Goal: Transaction & Acquisition: Purchase product/service

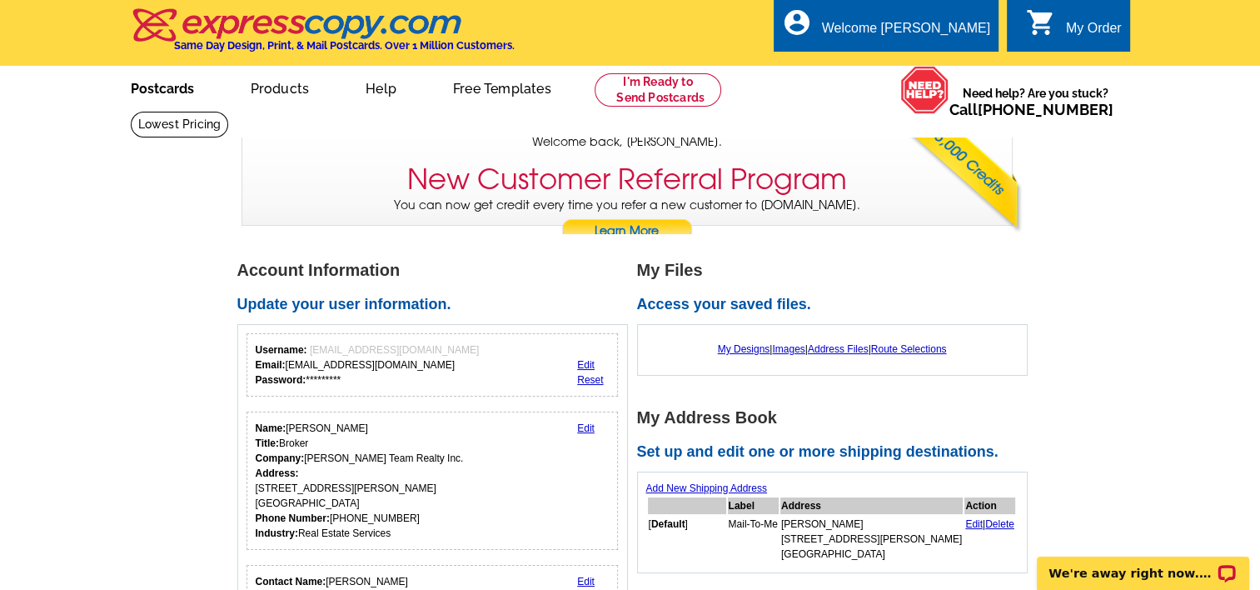
click at [152, 87] on link "Postcards" at bounding box center [162, 86] width 117 height 39
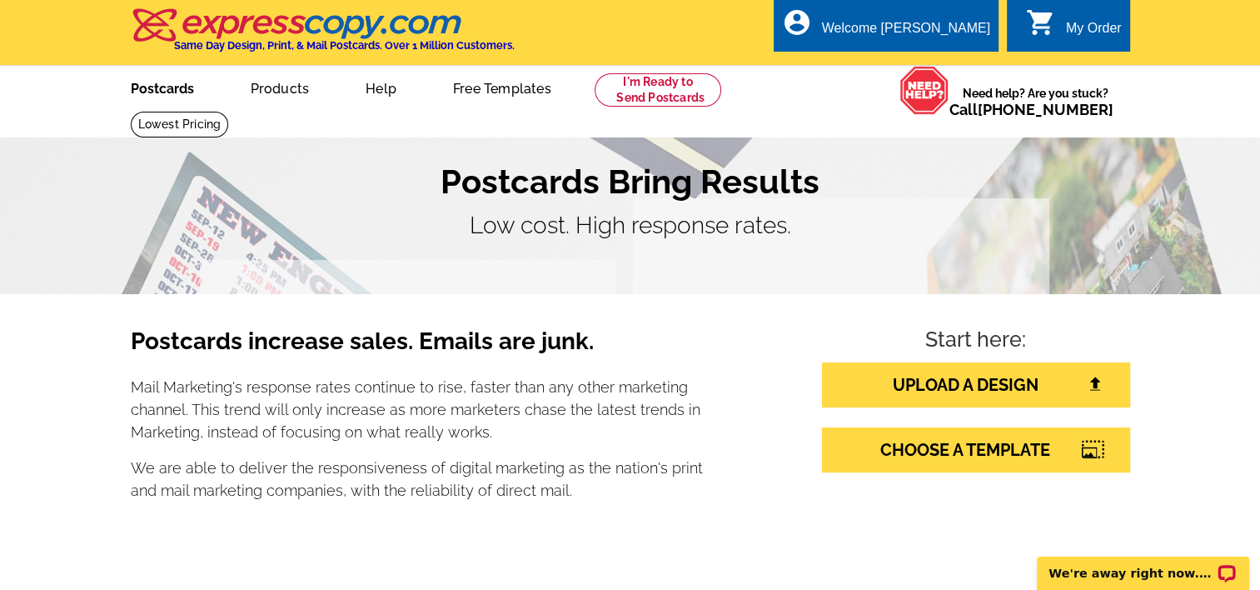
click at [157, 88] on link "Postcards" at bounding box center [162, 86] width 117 height 39
click at [896, 446] on link "CHOOSE A TEMPLATE" at bounding box center [976, 449] width 308 height 45
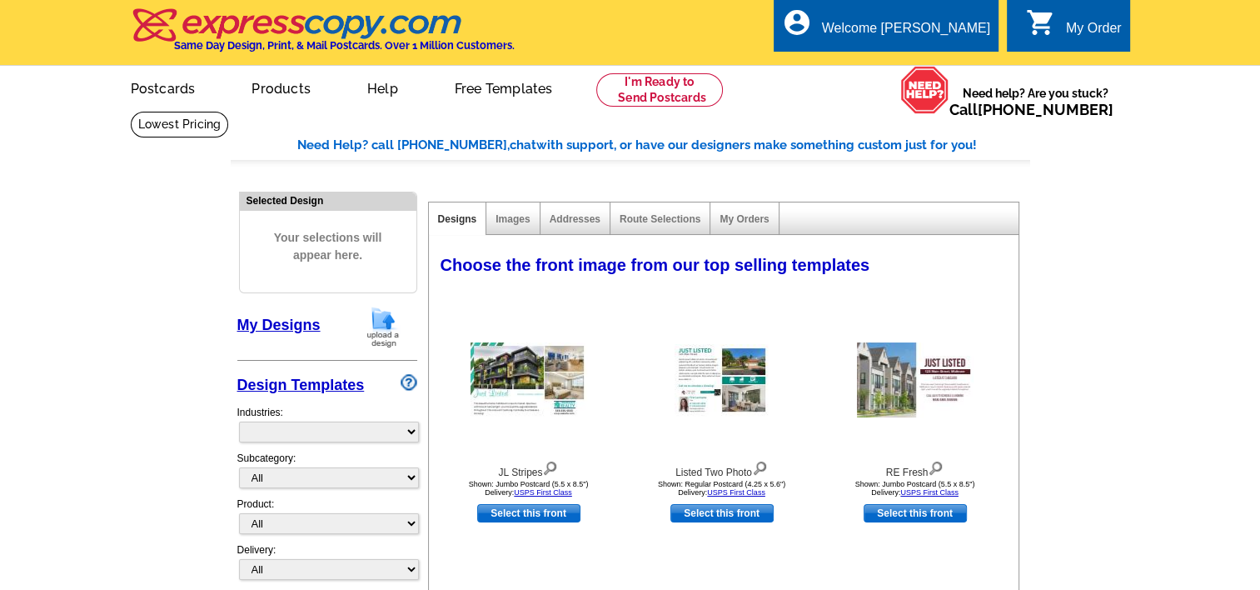
select select "785"
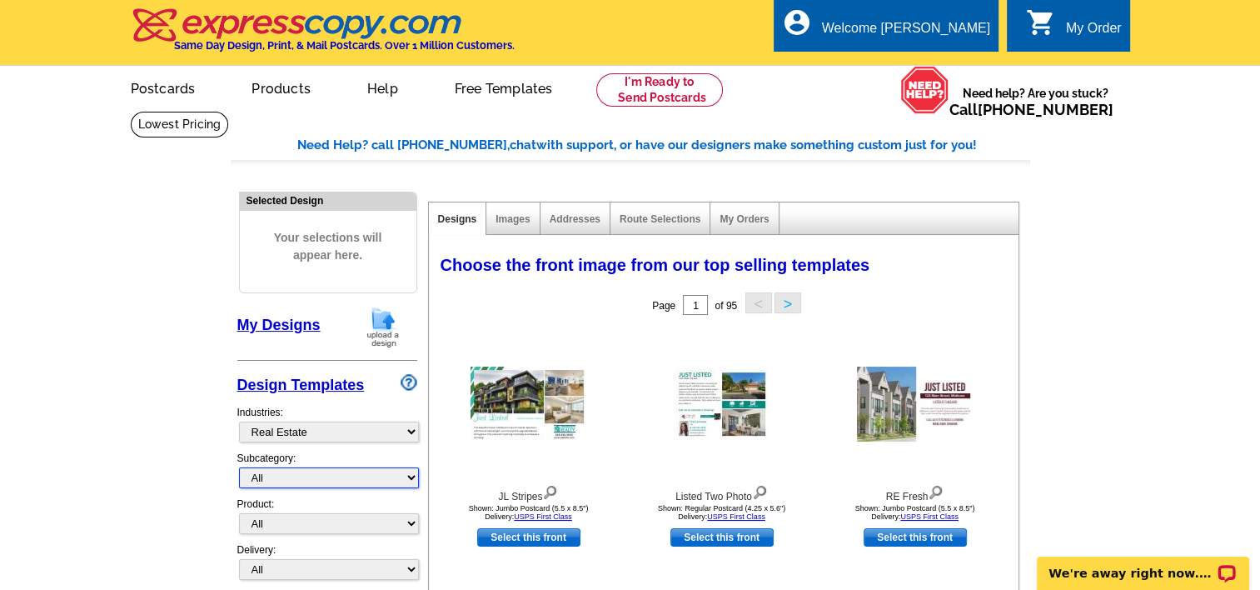
click at [281, 479] on select "All RE/MAX® Referrals Keller Williams® Berkshire Hathaway Home Services Century…" at bounding box center [329, 477] width 180 height 21
select select "788"
click at [239, 467] on select "All RE/MAX® Referrals Keller Williams® Berkshire Hathaway Home Services Century…" at bounding box center [329, 477] width 180 height 21
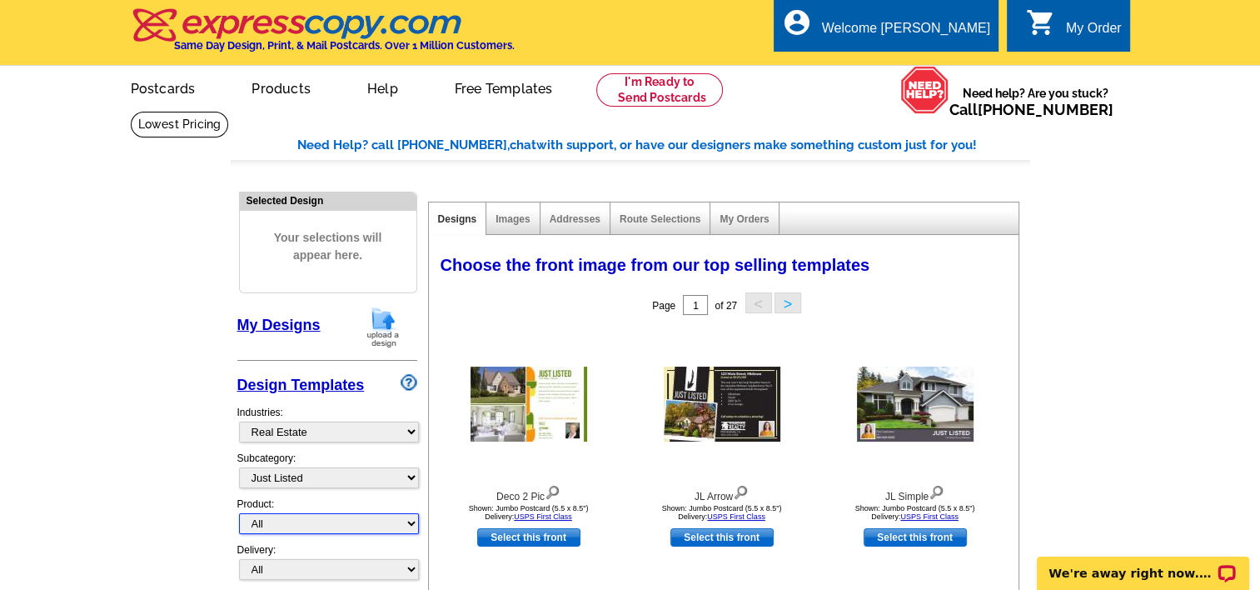
click at [283, 518] on select "All Postcards Letters and flyers Business Cards Door Hangers Greeting Cards" at bounding box center [329, 523] width 180 height 21
select select "1"
click at [239, 513] on select "All Postcards Letters and flyers Business Cards Door Hangers Greeting Cards" at bounding box center [329, 523] width 180 height 21
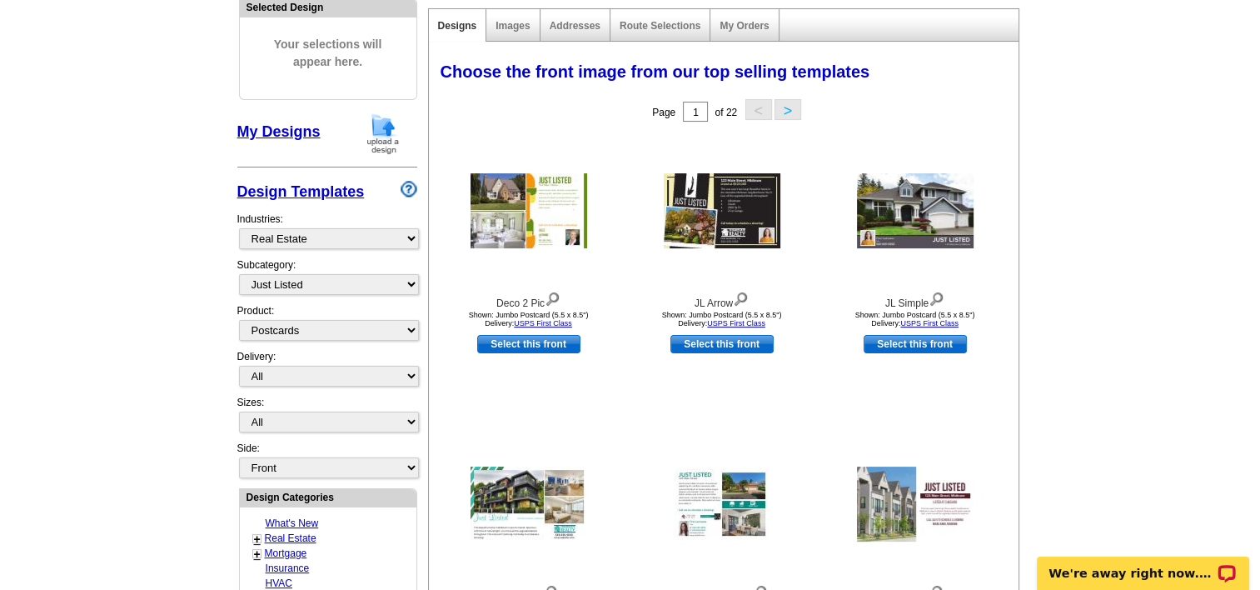
scroll to position [250, 0]
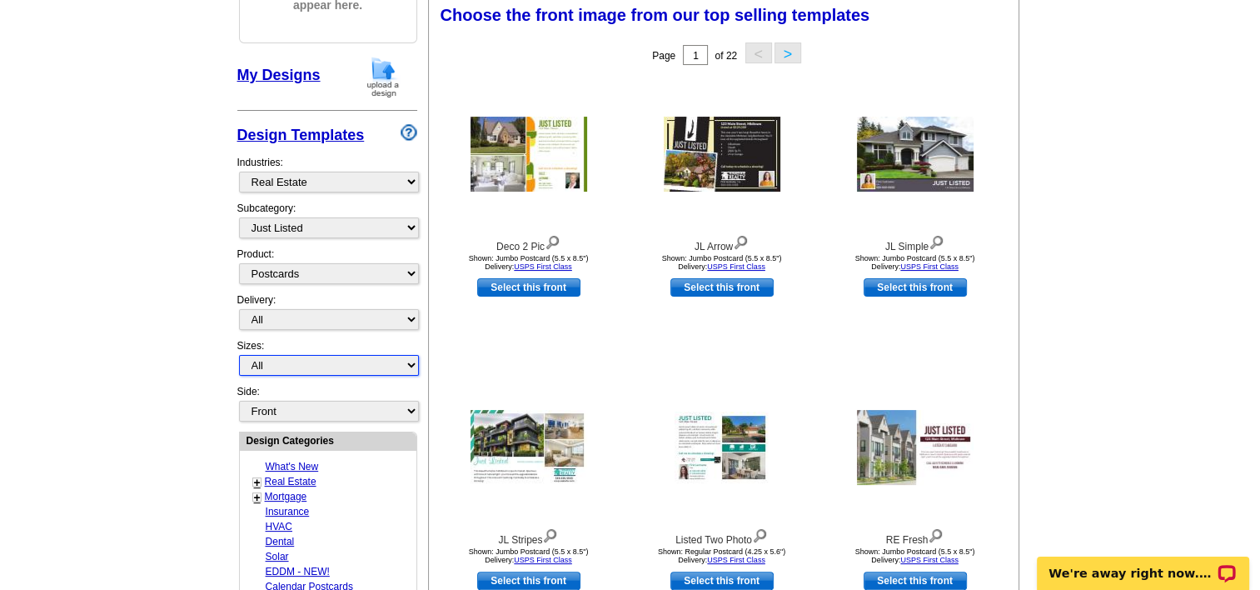
click at [260, 360] on select "All Jumbo Postcard (5.5" x 8.5") Regular Postcard (4.25" x 5.6") Panoramic Post…" at bounding box center [329, 365] width 180 height 21
select select "1"
click at [239, 355] on select "All Jumbo Postcard (5.5" x 8.5") Regular Postcard (4.25" x 5.6") Panoramic Post…" at bounding box center [329, 365] width 180 height 21
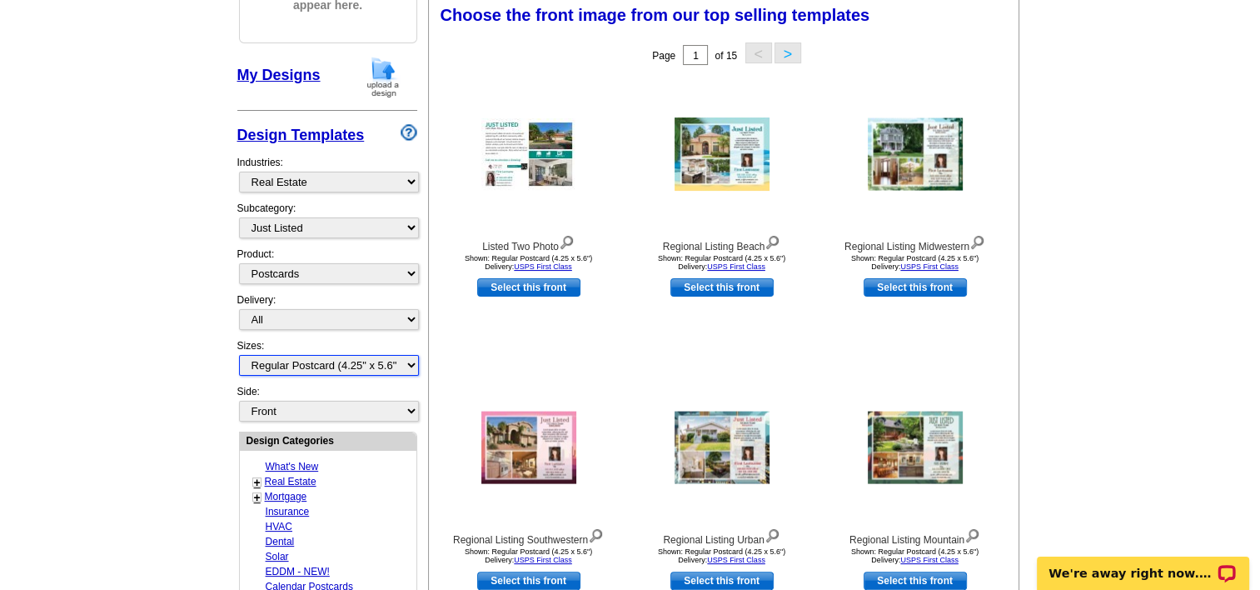
scroll to position [583, 0]
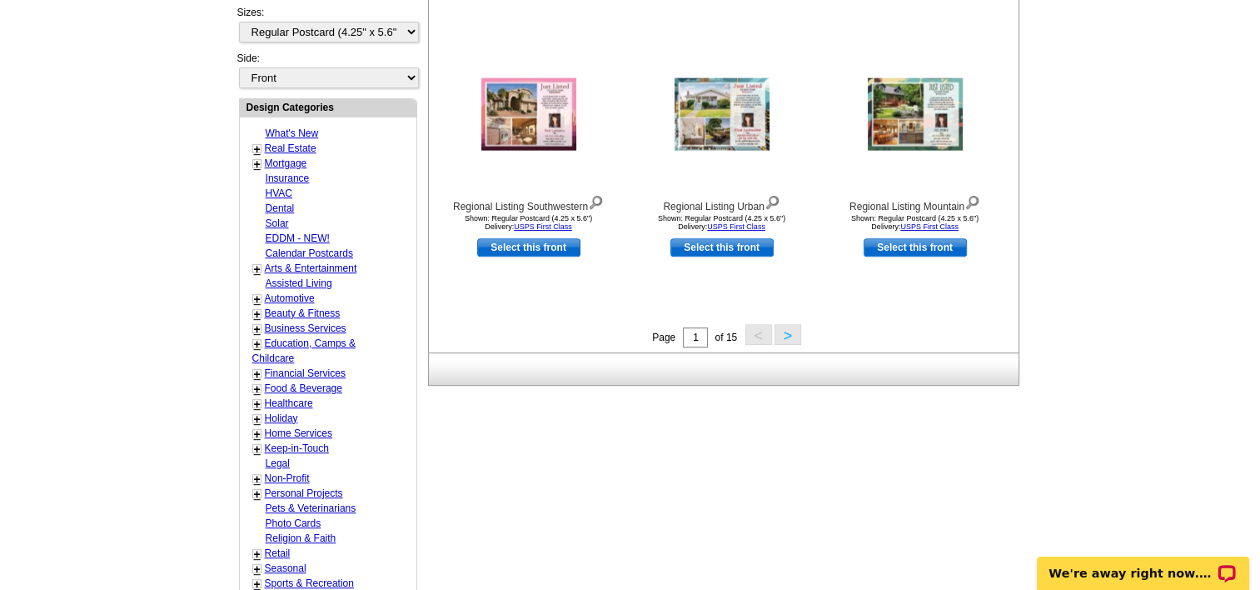
click at [784, 336] on button ">" at bounding box center [788, 334] width 27 height 21
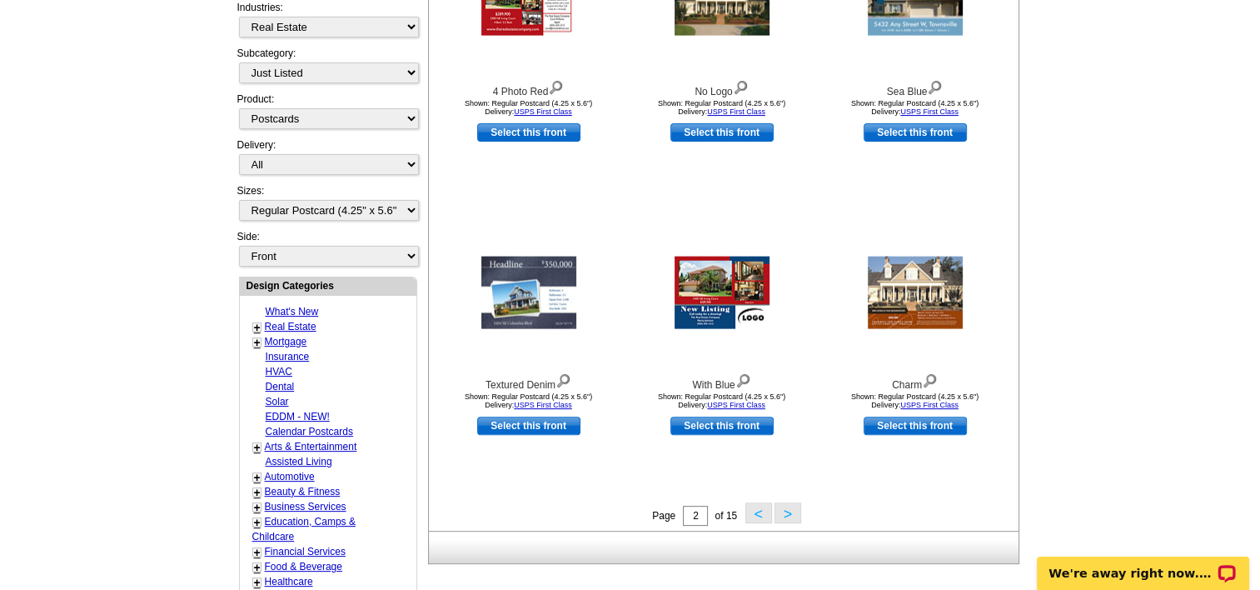
scroll to position [579, 0]
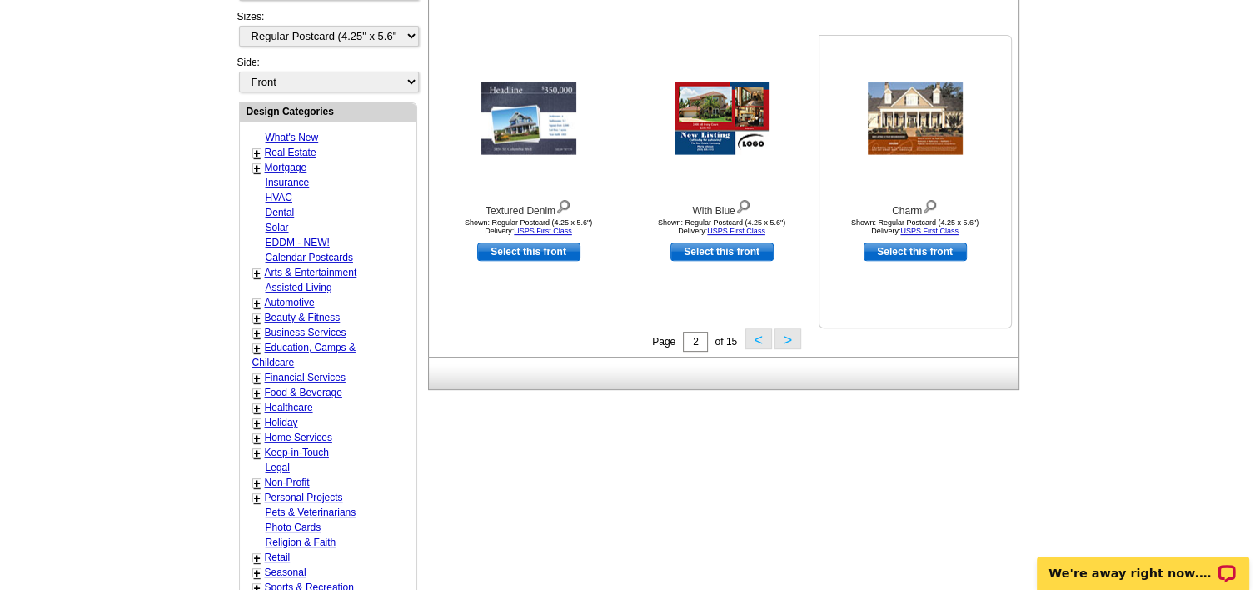
click at [899, 253] on link "Select this front" at bounding box center [915, 251] width 103 height 18
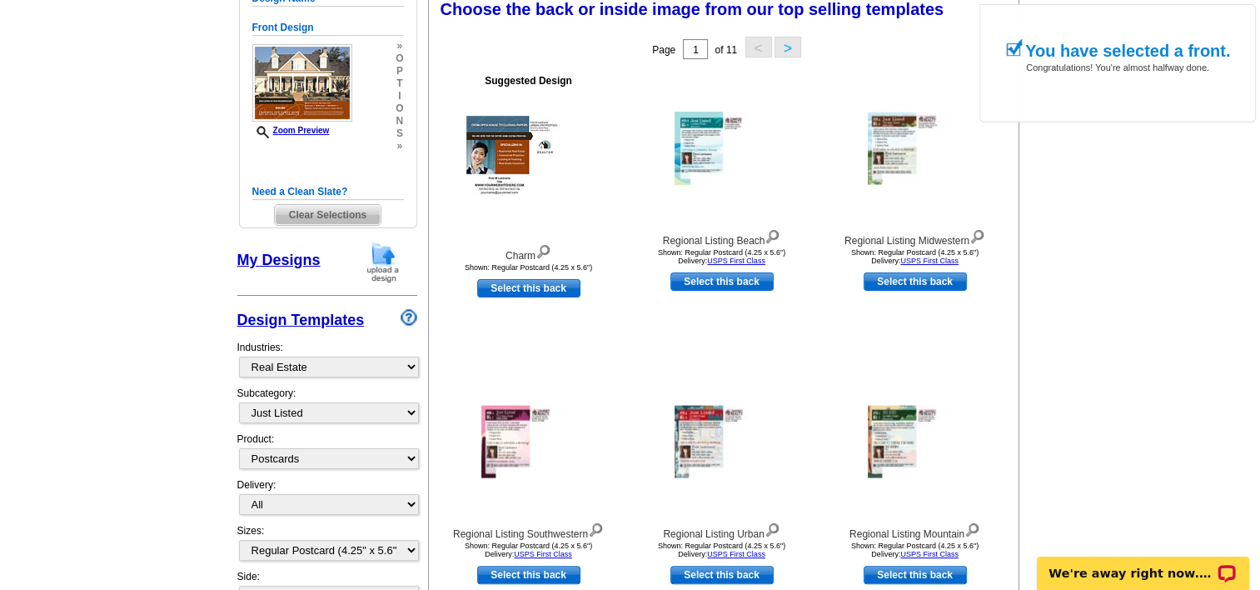
scroll to position [1078, 0]
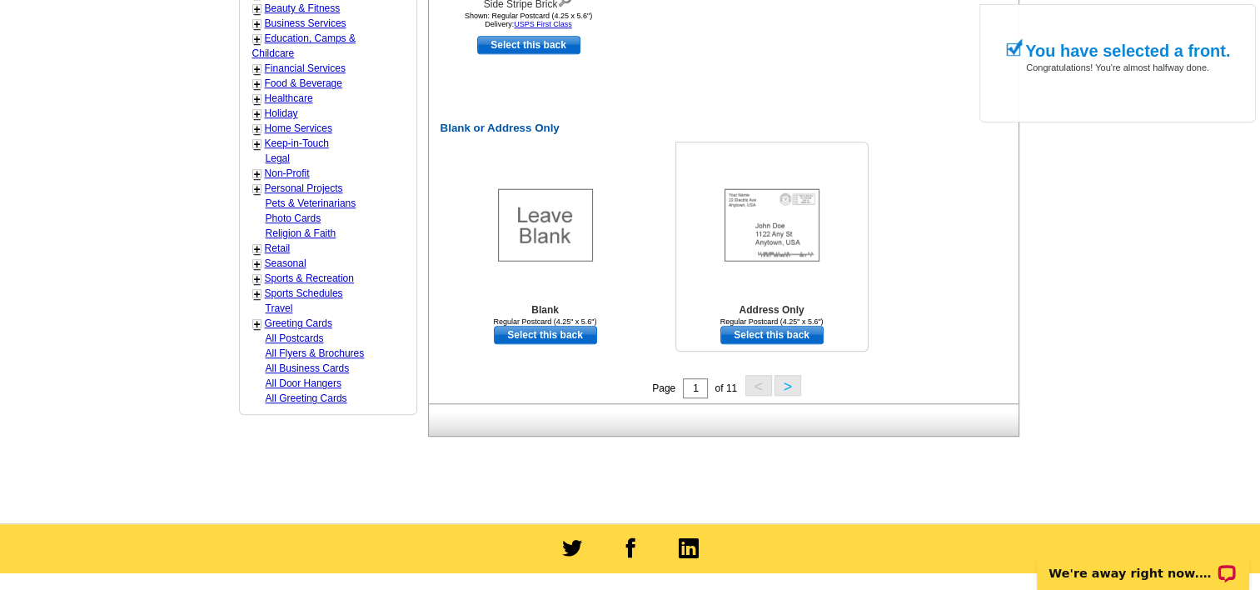
click at [750, 331] on link "Select this back" at bounding box center [771, 335] width 103 height 18
select select "front"
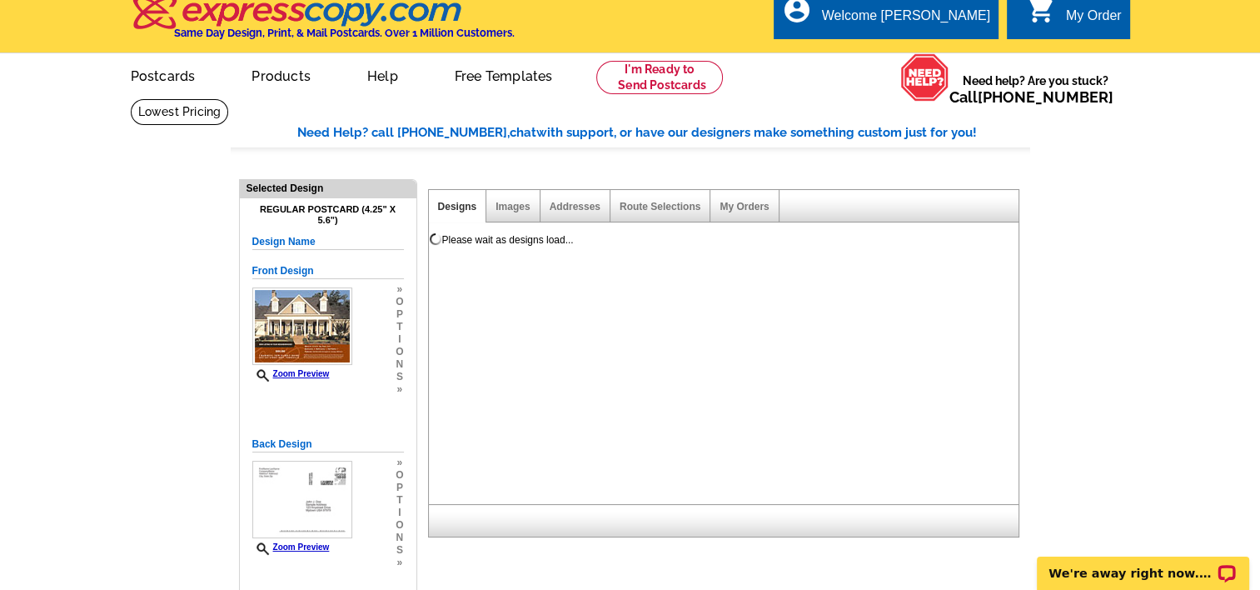
scroll to position [0, 0]
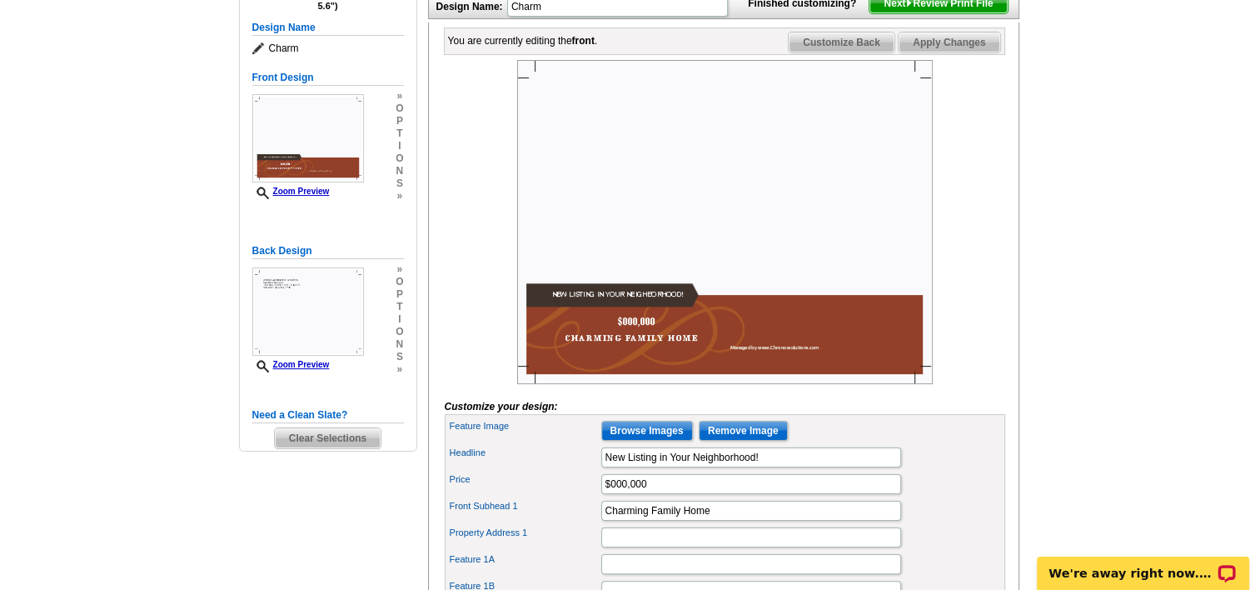
scroll to position [250, 0]
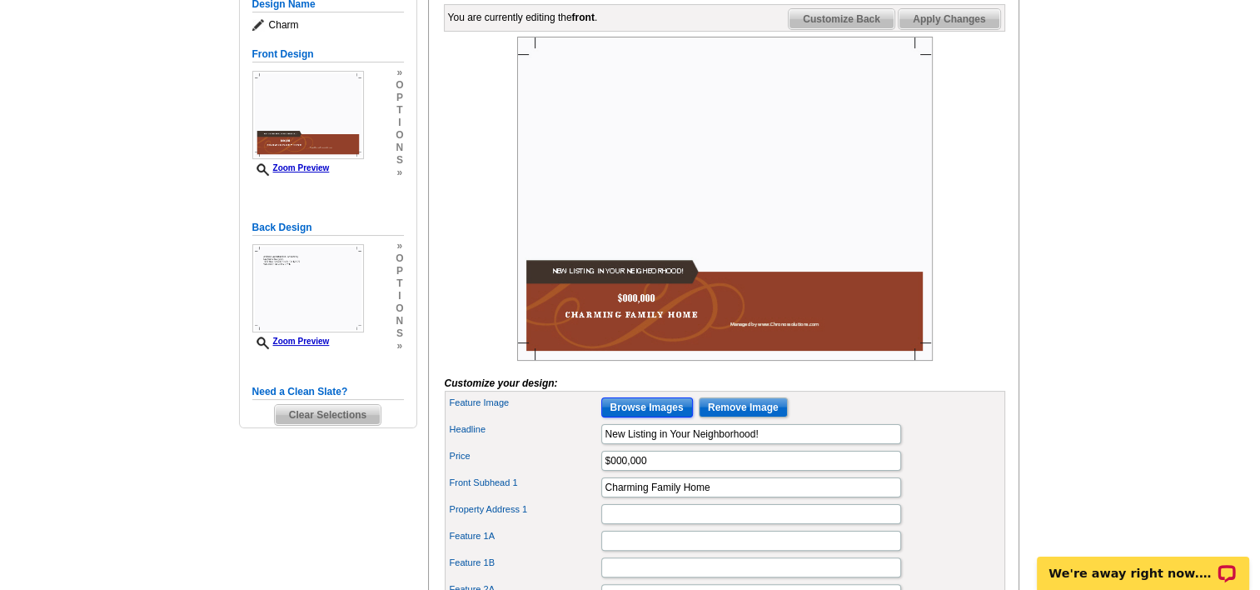
click at [645, 417] on input "Browse Images" at bounding box center [647, 407] width 92 height 20
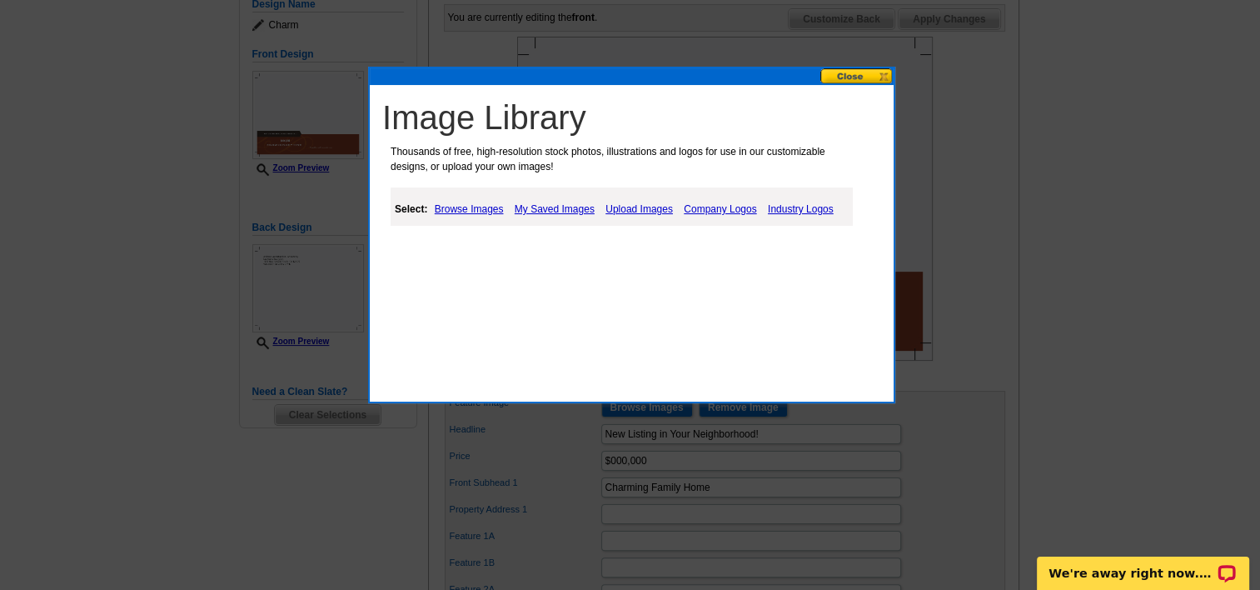
click at [545, 208] on link "My Saved Images" at bounding box center [555, 209] width 88 height 20
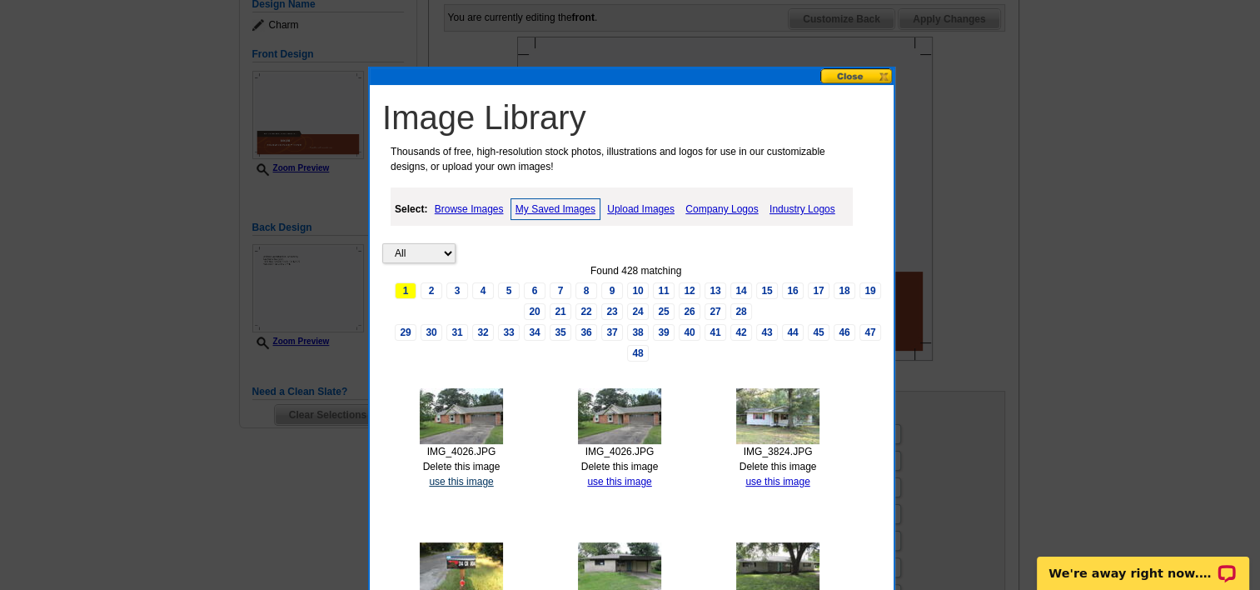
click at [473, 479] on link "use this image" at bounding box center [461, 482] width 64 height 12
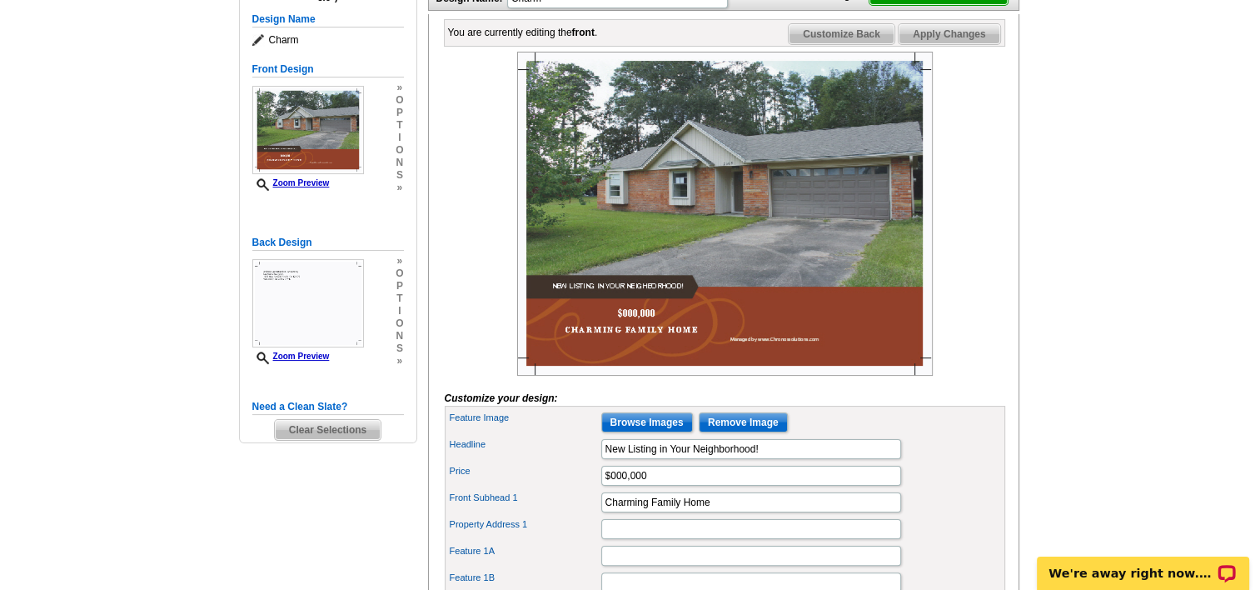
scroll to position [250, 0]
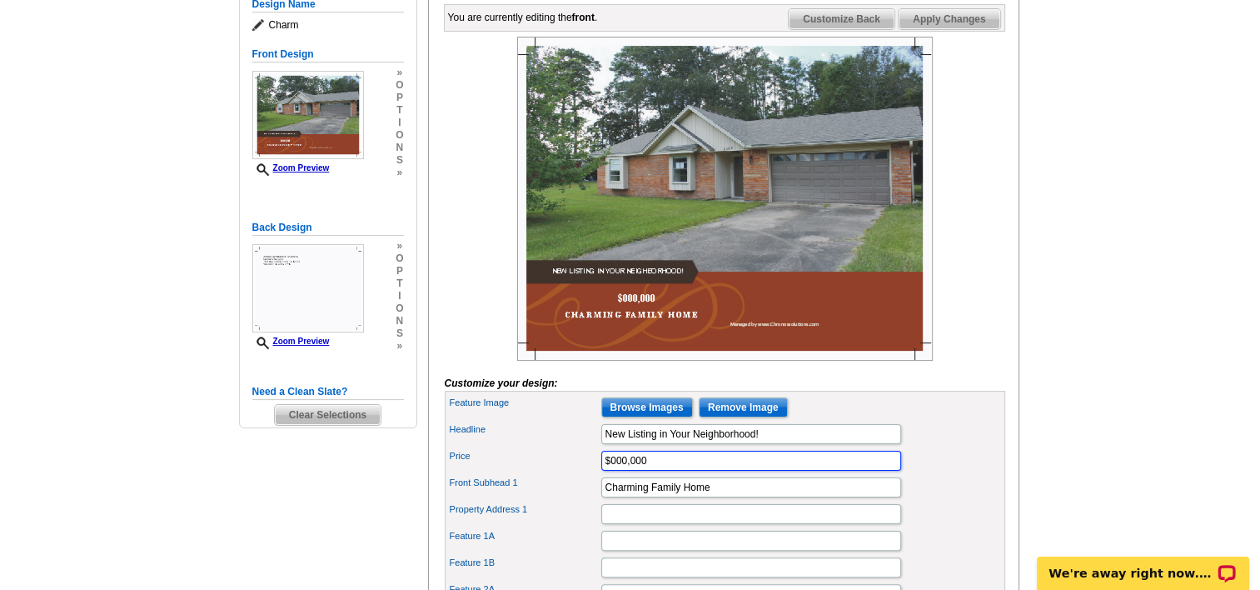
click at [621, 471] on input "$000,000" at bounding box center [751, 461] width 300 height 20
type input "$180,000"
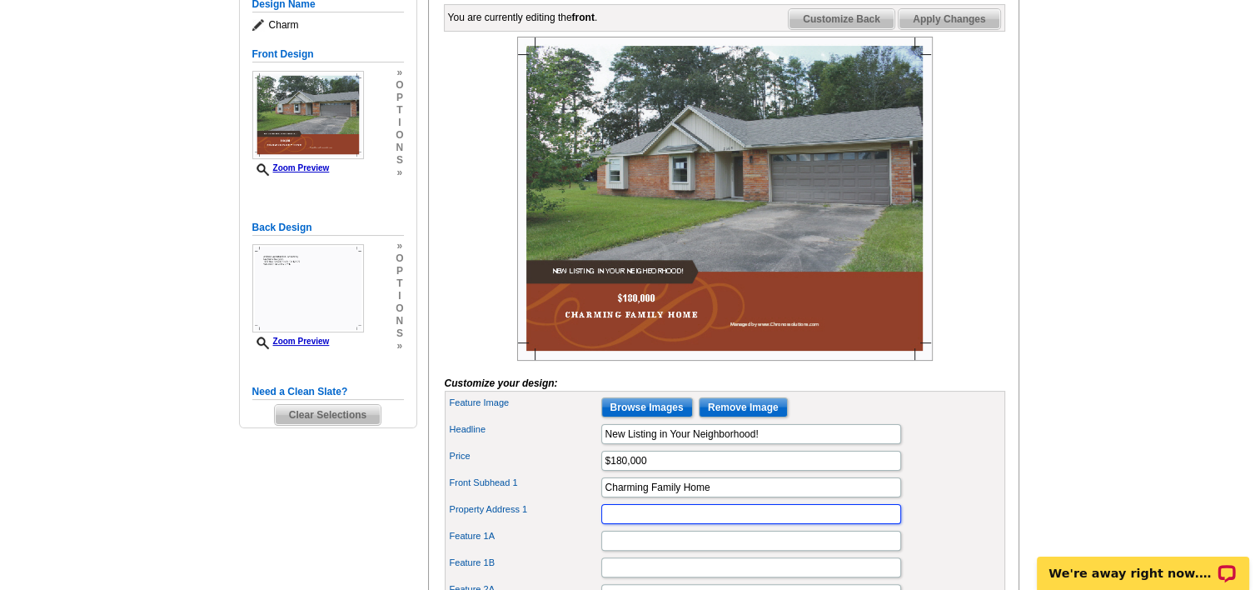
click at [612, 524] on input "Property Address 1" at bounding box center [751, 514] width 300 height 20
paste input "2665 Lincoln St, Vidor, TX 77662"
type input "2665 Lincoln St, Vidor, TX 77662"
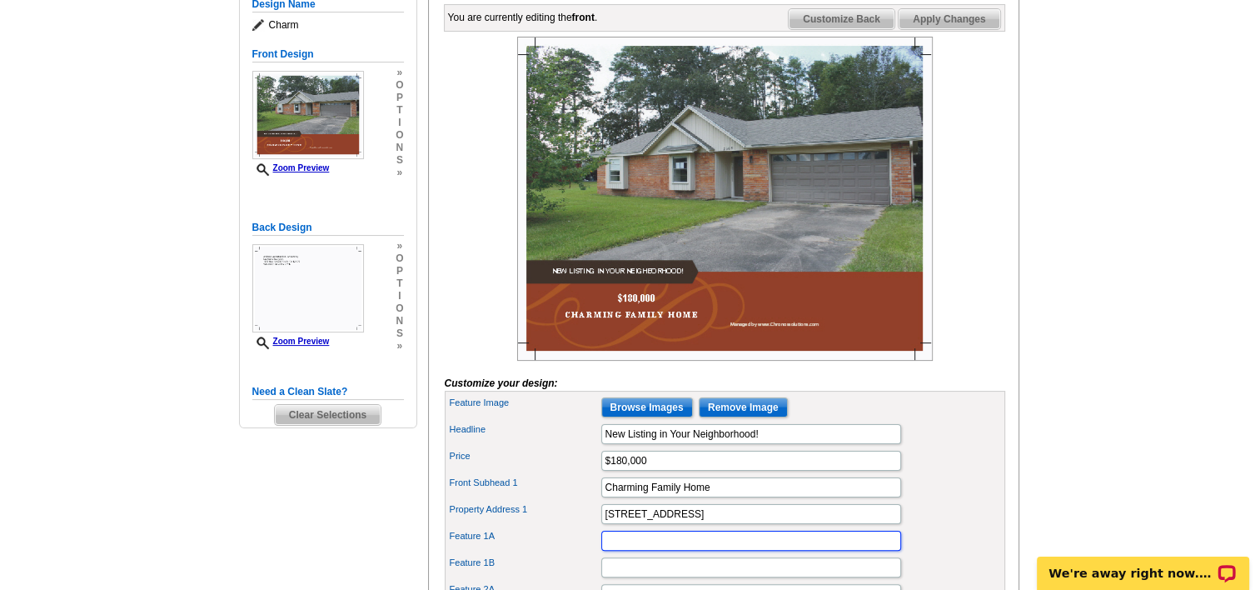
click at [662, 550] on input "Feature 1A" at bounding box center [751, 540] width 300 height 20
type input "HUD Case #512-398347"
type input "1576 SF"
type input "1.79 acres"
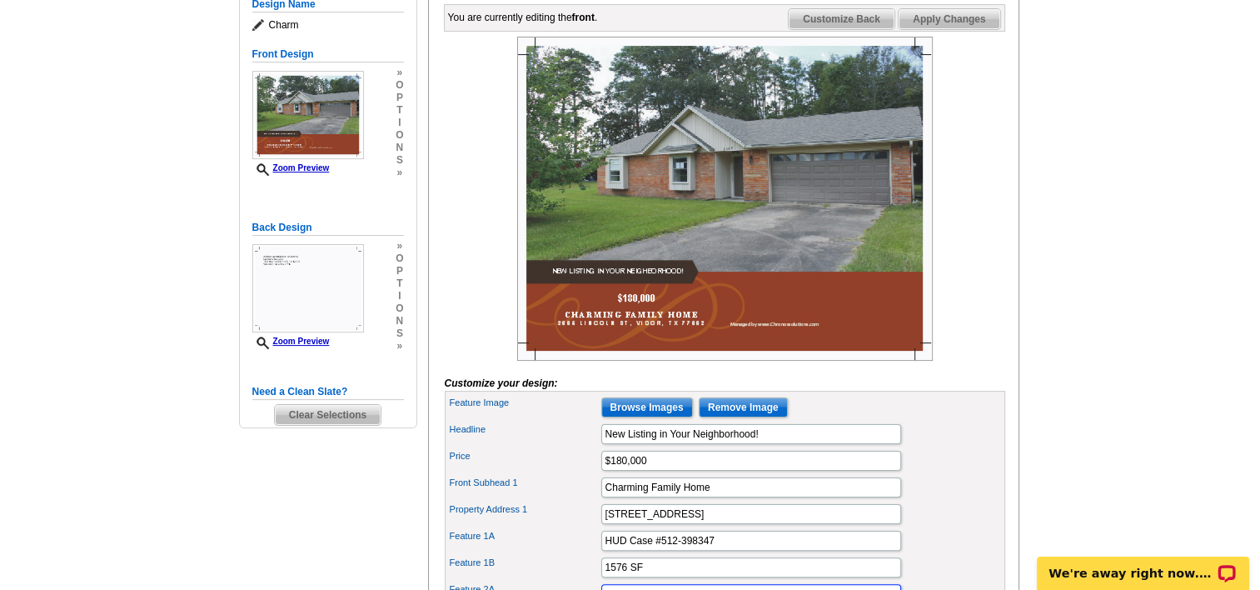
type input "3 bedrooms"
type input "2 full bathrooms"
type input "2 car garage"
type input "Great Opportunity!"
click at [988, 447] on div "Headline New Listing in Your Neighborhood!" at bounding box center [725, 434] width 554 height 27
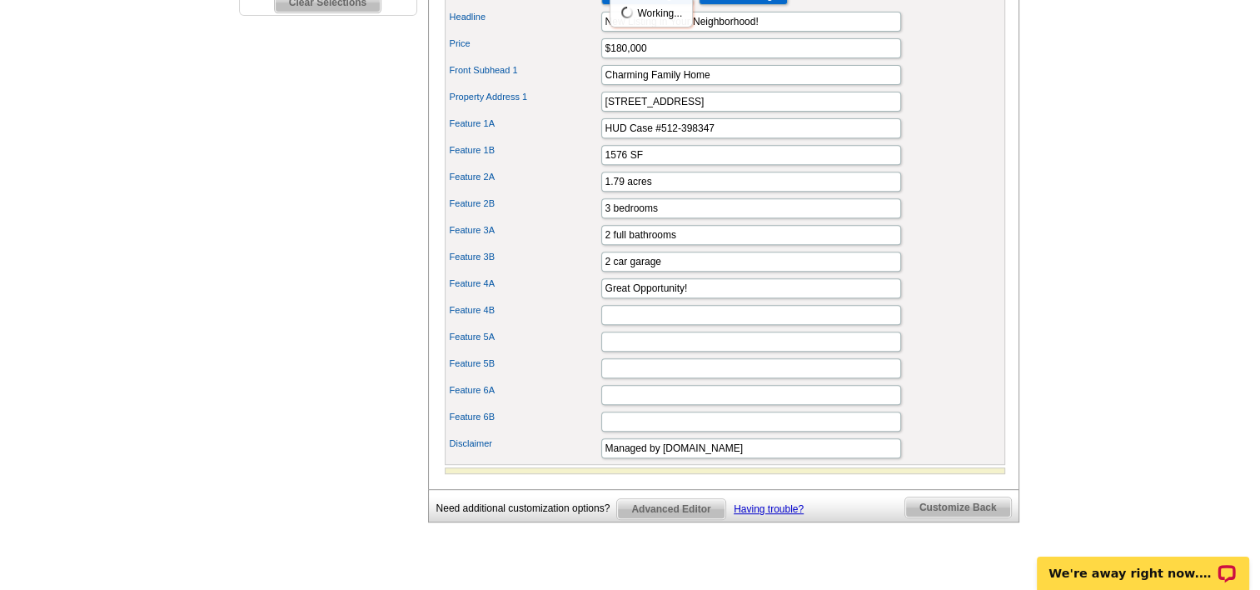
scroll to position [666, 0]
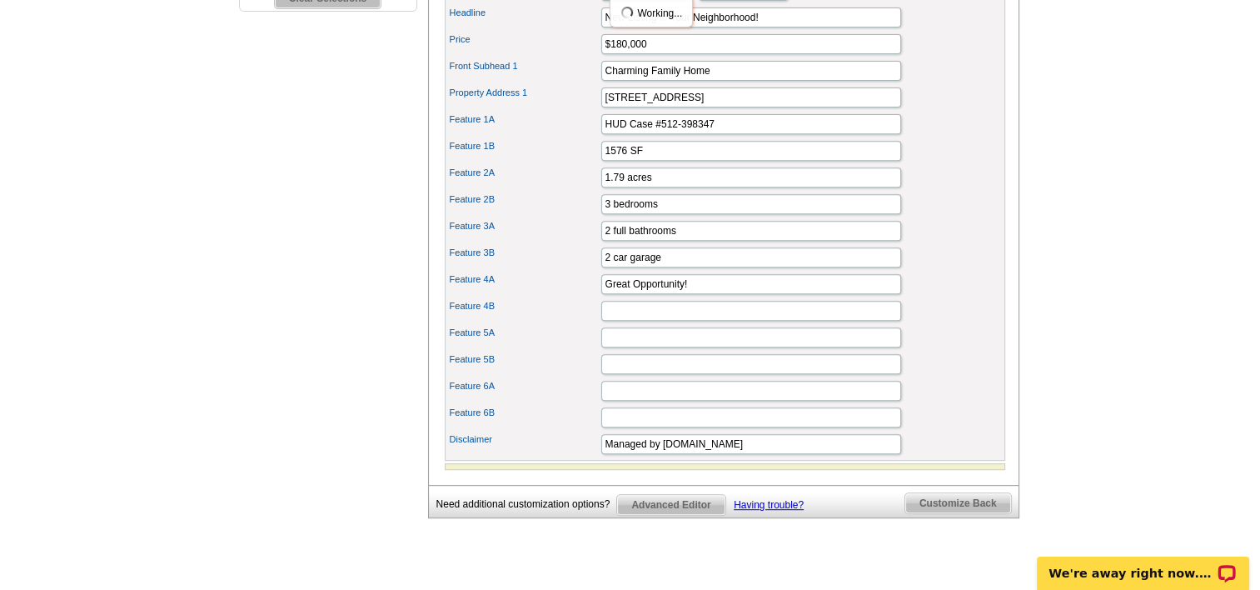
click at [964, 404] on div "Feature 6A" at bounding box center [725, 390] width 554 height 27
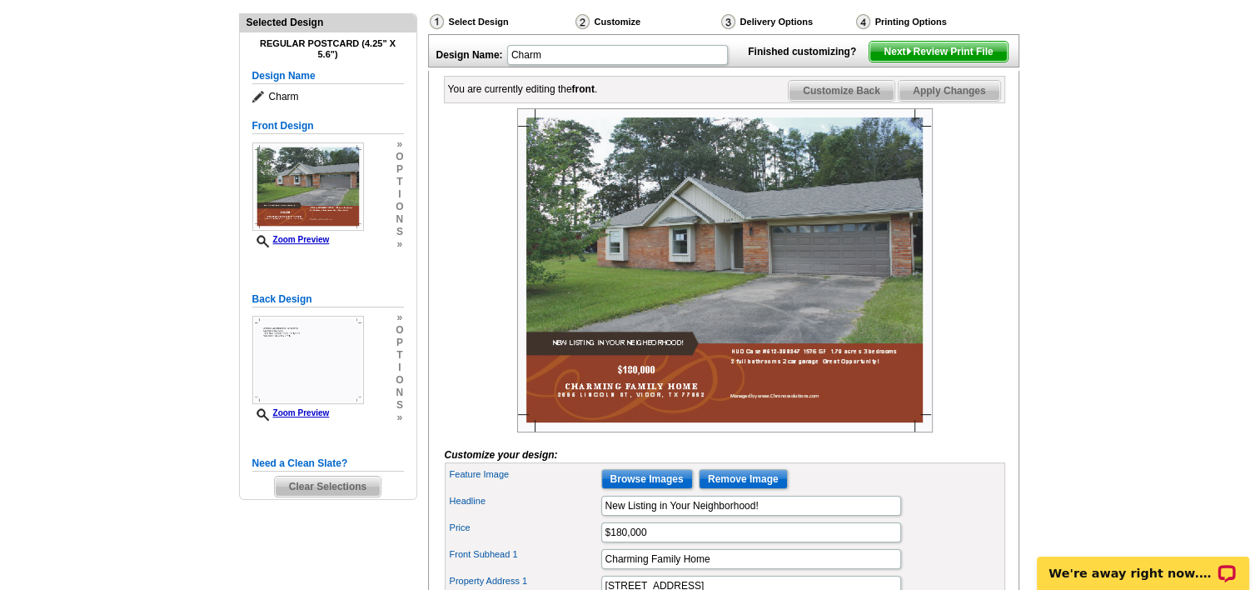
scroll to position [0, 0]
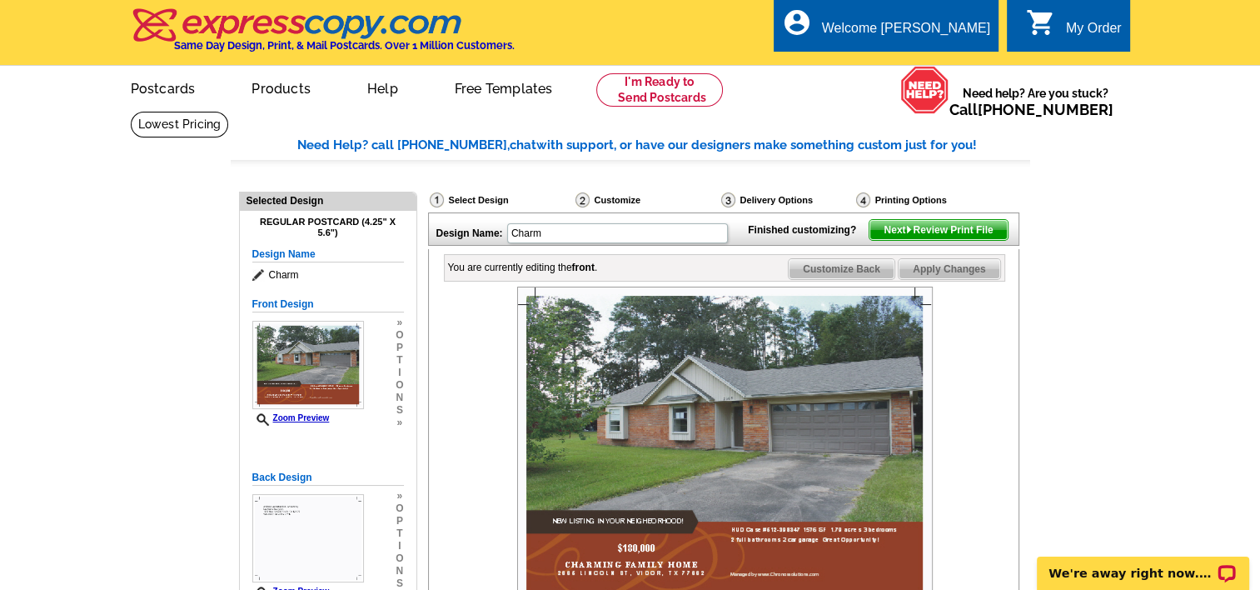
click at [961, 279] on span "Apply Changes" at bounding box center [949, 269] width 101 height 20
click at [842, 279] on span "Customize Back" at bounding box center [842, 269] width 106 height 20
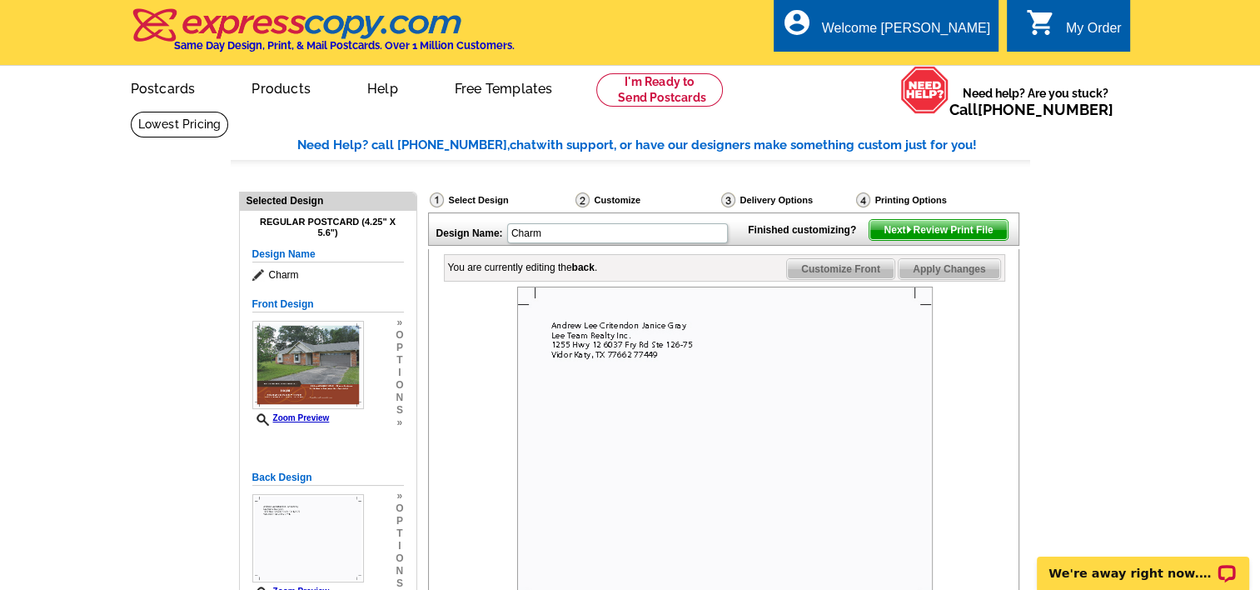
click at [975, 360] on div at bounding box center [725, 448] width 560 height 324
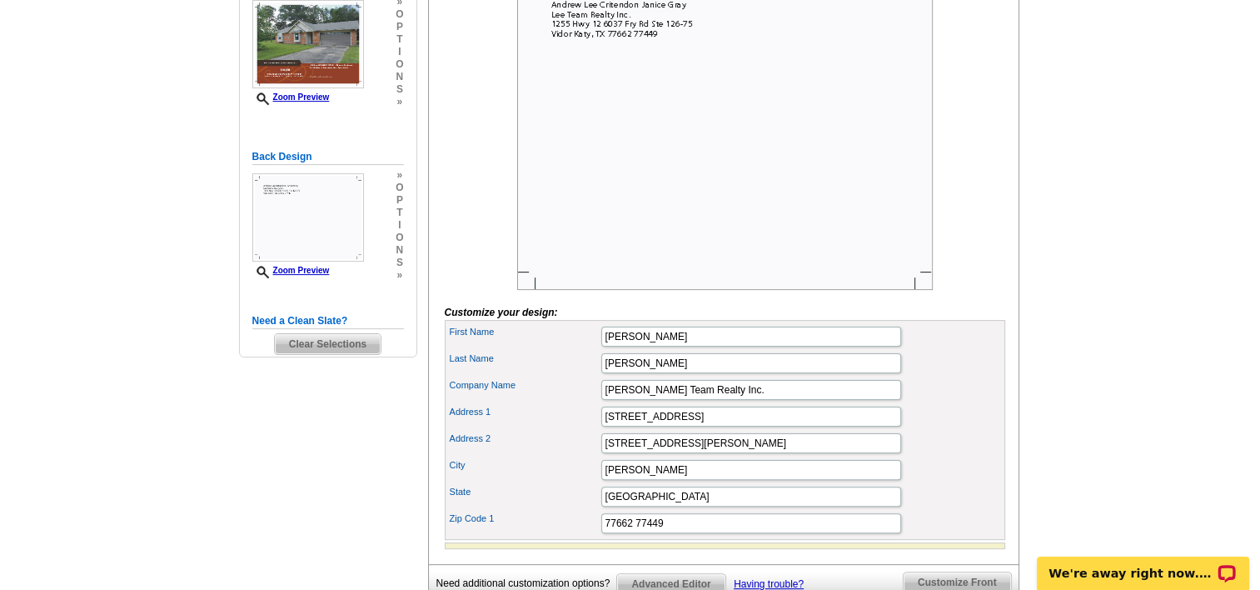
scroll to position [333, 0]
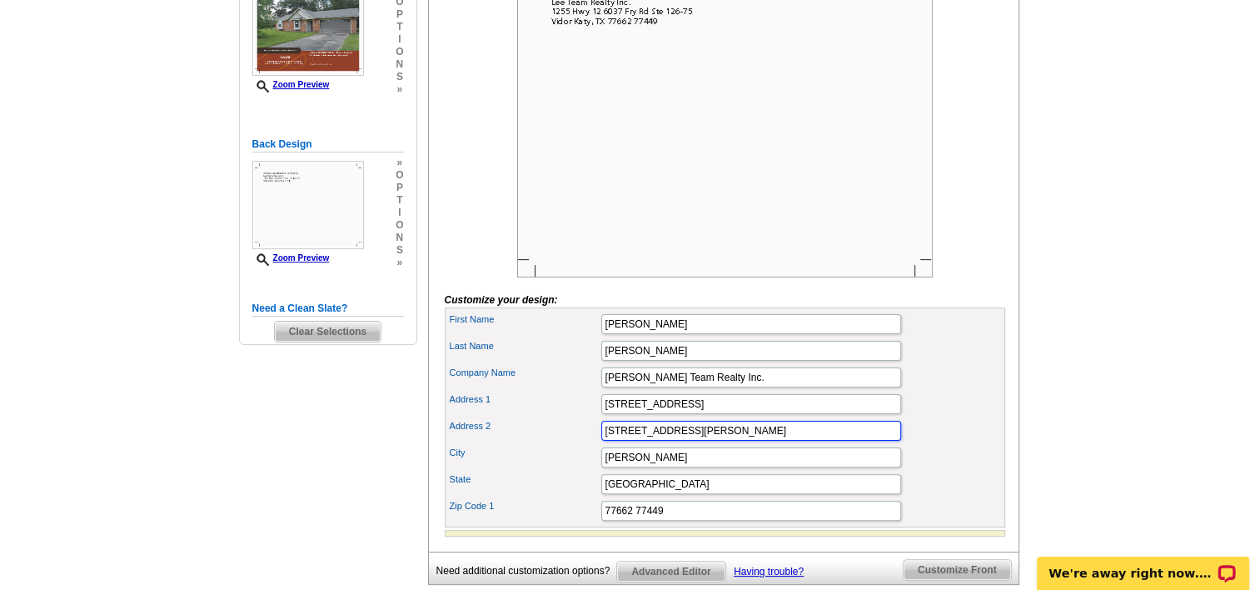
drag, startPoint x: 729, startPoint y: 451, endPoint x: 575, endPoint y: 452, distance: 153.2
click at [575, 444] on div "Address 2 6037 Fry Rd Ste 126-75" at bounding box center [725, 430] width 554 height 27
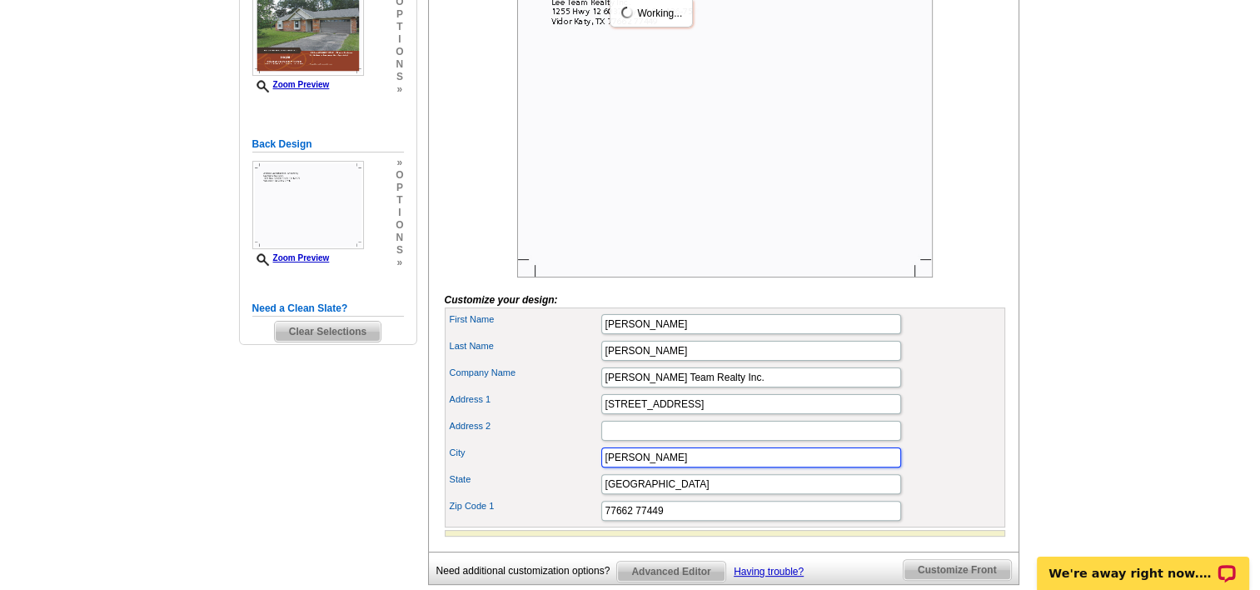
drag, startPoint x: 656, startPoint y: 480, endPoint x: 565, endPoint y: 481, distance: 90.8
click at [565, 471] on div "City Vidor Katy" at bounding box center [725, 457] width 554 height 27
click at [640, 494] on input "TX" at bounding box center [751, 484] width 300 height 20
type input "T"
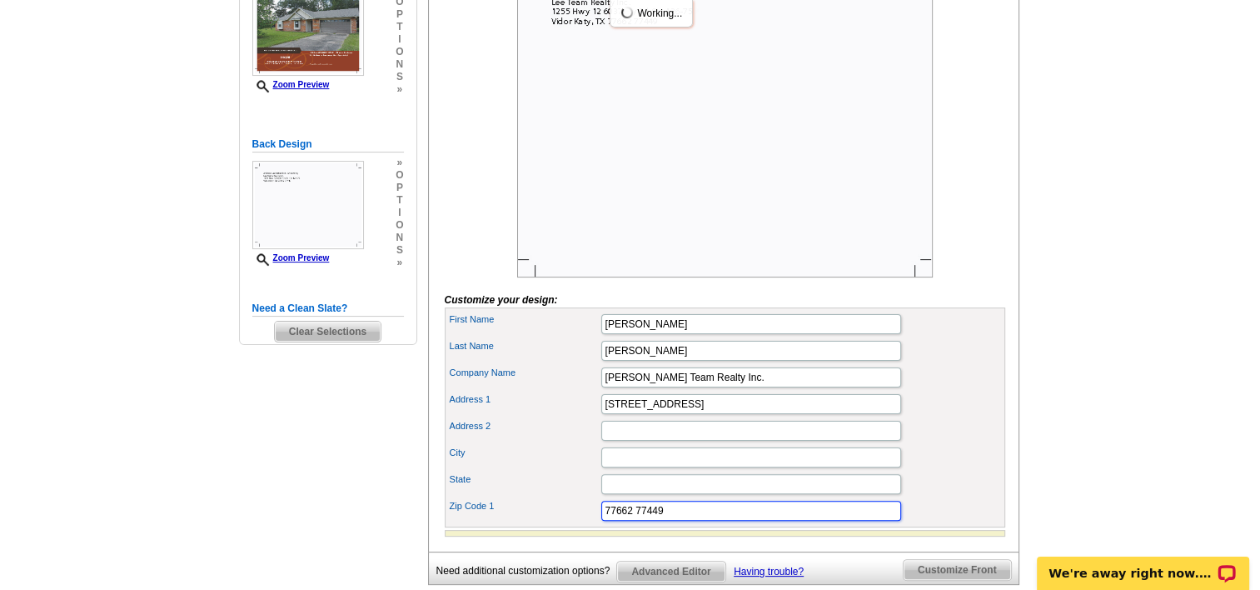
click at [680, 520] on input "77662 77449" at bounding box center [751, 511] width 300 height 20
type input "7"
click at [726, 334] on input "[PERSON_NAME]" at bounding box center [751, 324] width 300 height 20
type input "A"
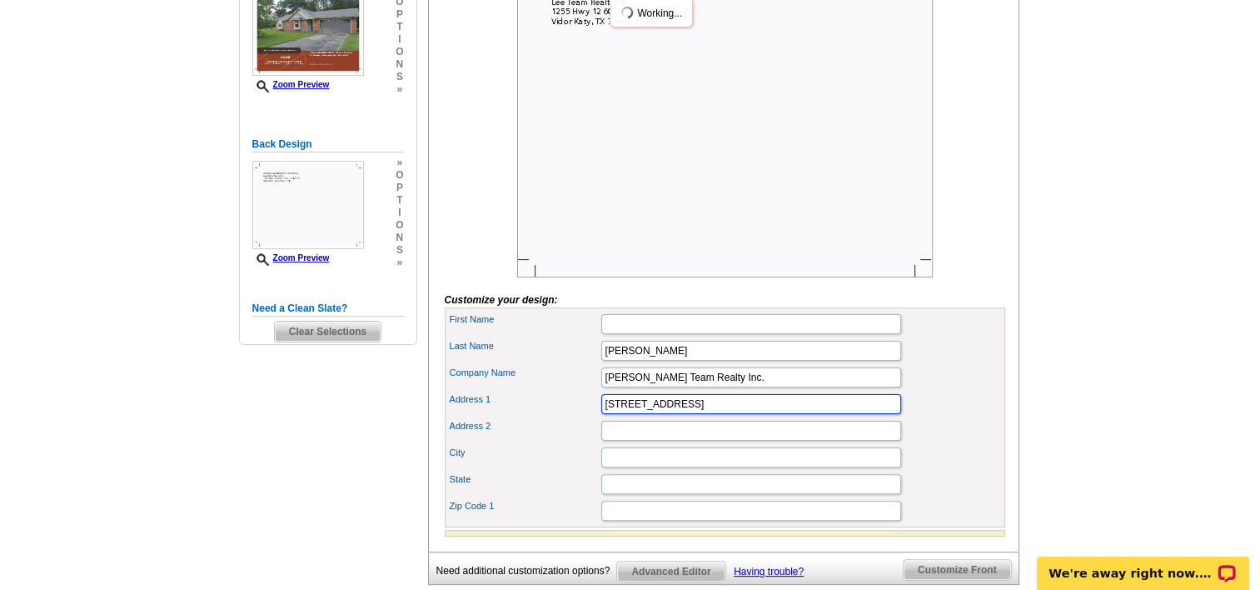
click at [692, 414] on input "1255 Hwy 12" at bounding box center [751, 404] width 300 height 20
type input "1255 Hwy 12, Vidor TX"
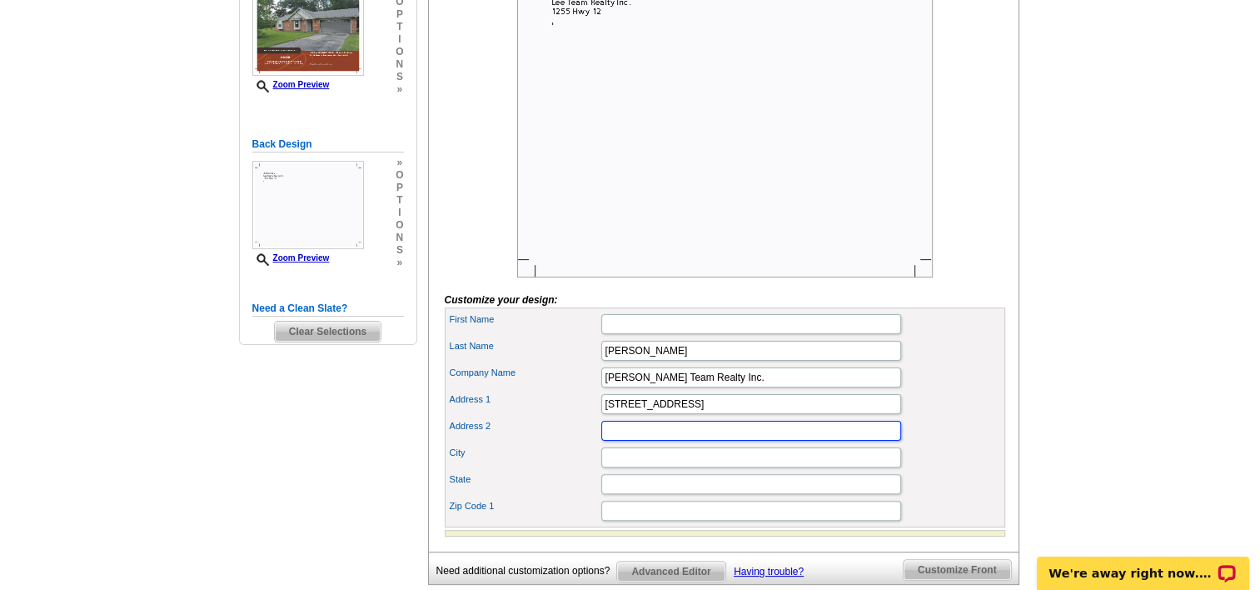
click at [650, 441] on input "Address 2" at bounding box center [751, 431] width 300 height 20
type input "www.hudhomestore.com"
click at [636, 467] on input "City" at bounding box center [751, 457] width 300 height 20
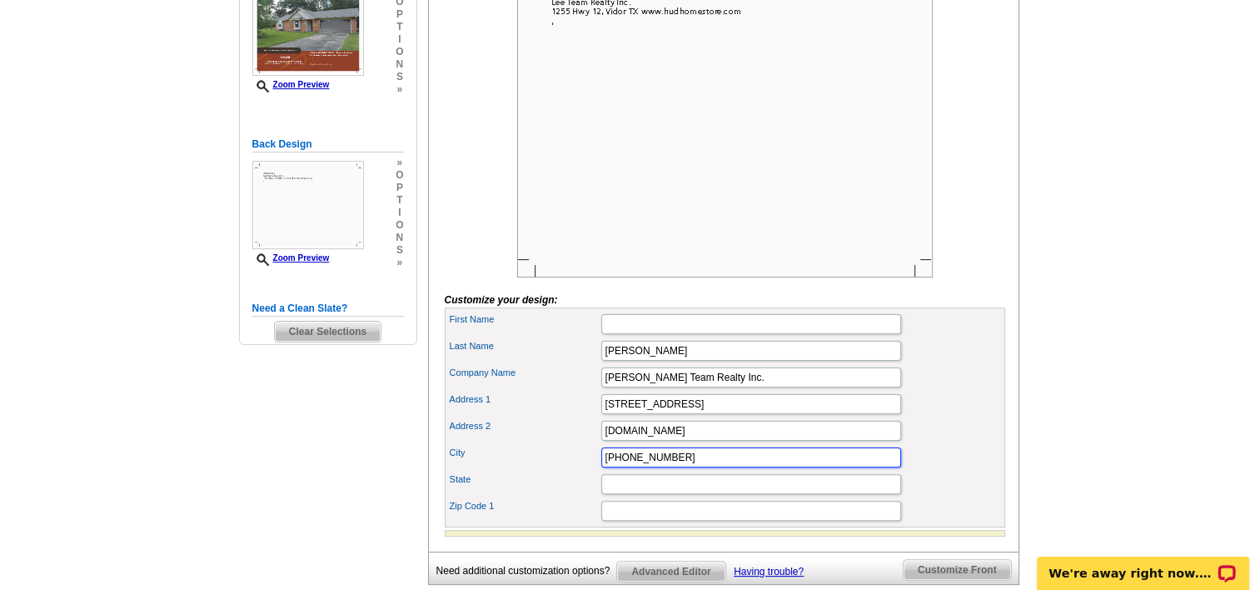
type input "713-589-2220"
click at [1125, 266] on main "Need Help? call 800-260-5887, chat with support, or have our designers make som…" at bounding box center [630, 225] width 1260 height 894
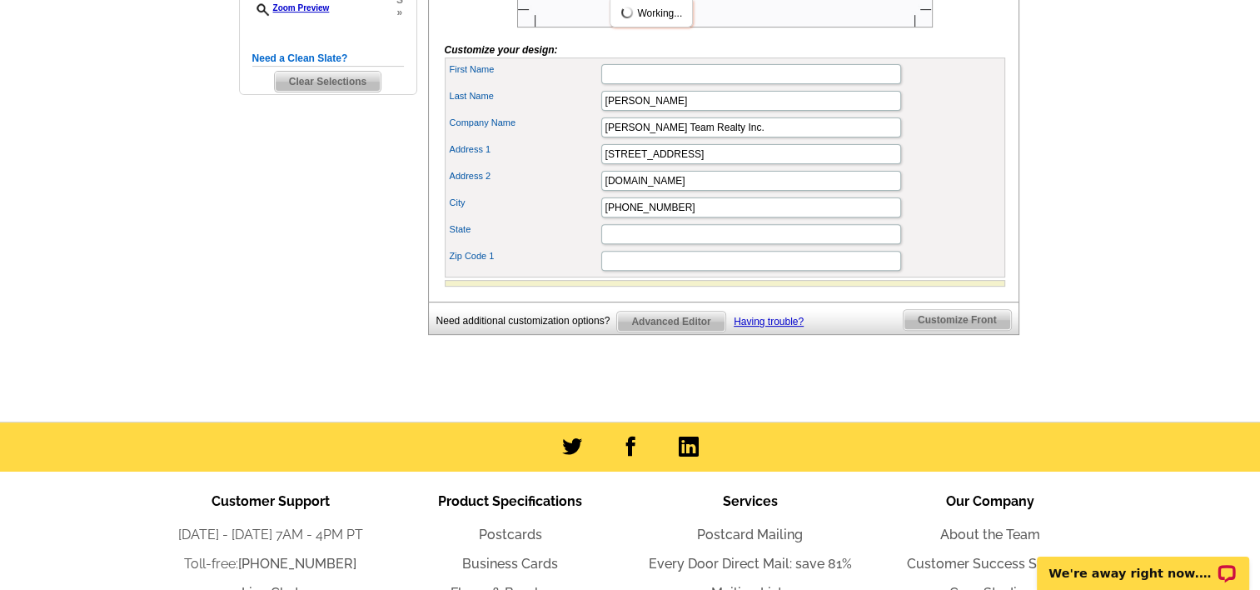
scroll to position [83, 0]
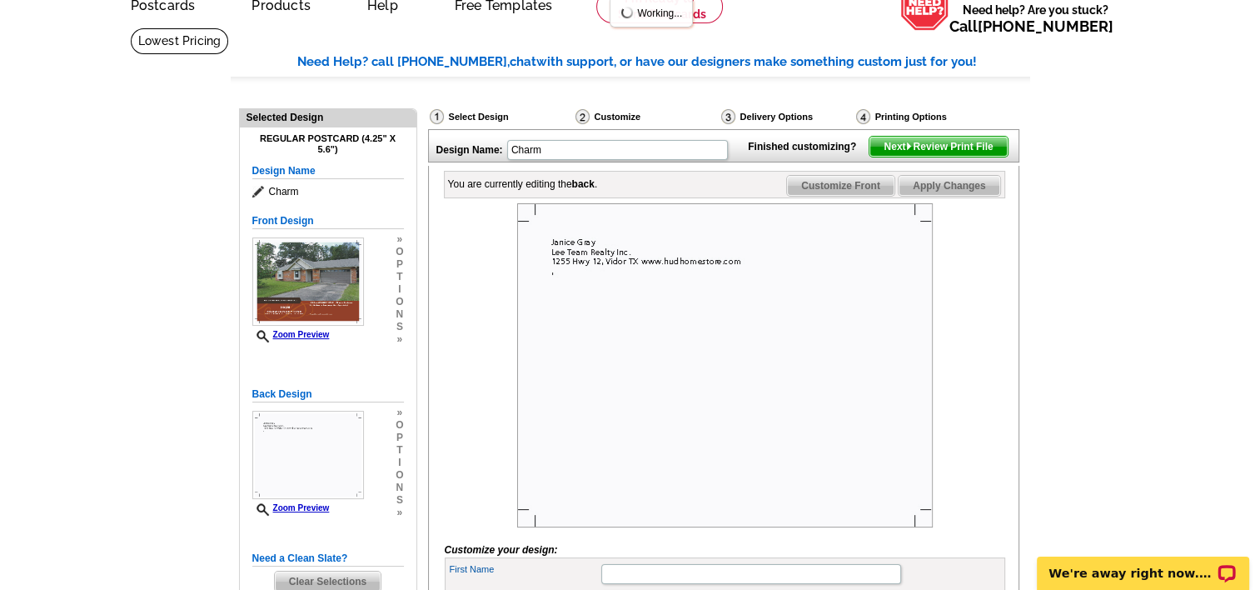
click at [945, 196] on span "Apply Changes" at bounding box center [949, 186] width 101 height 20
click at [936, 157] on span "Next Review Print File" at bounding box center [937, 147] width 137 height 20
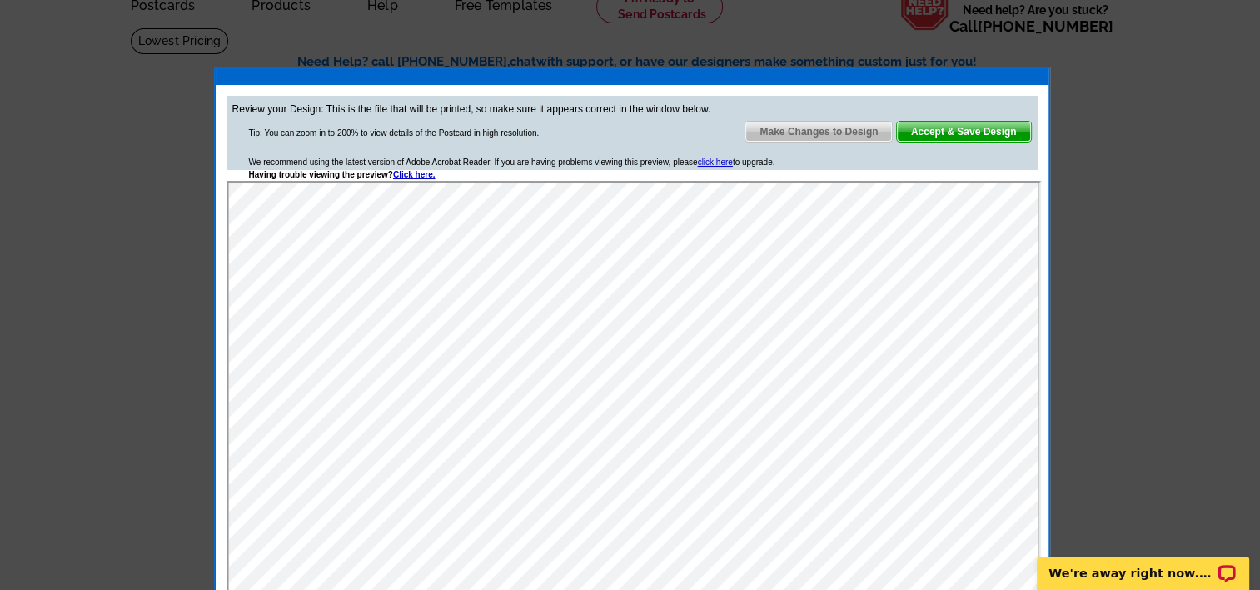
scroll to position [0, 0]
click at [965, 127] on span "Accept & Save Design" at bounding box center [964, 132] width 134 height 20
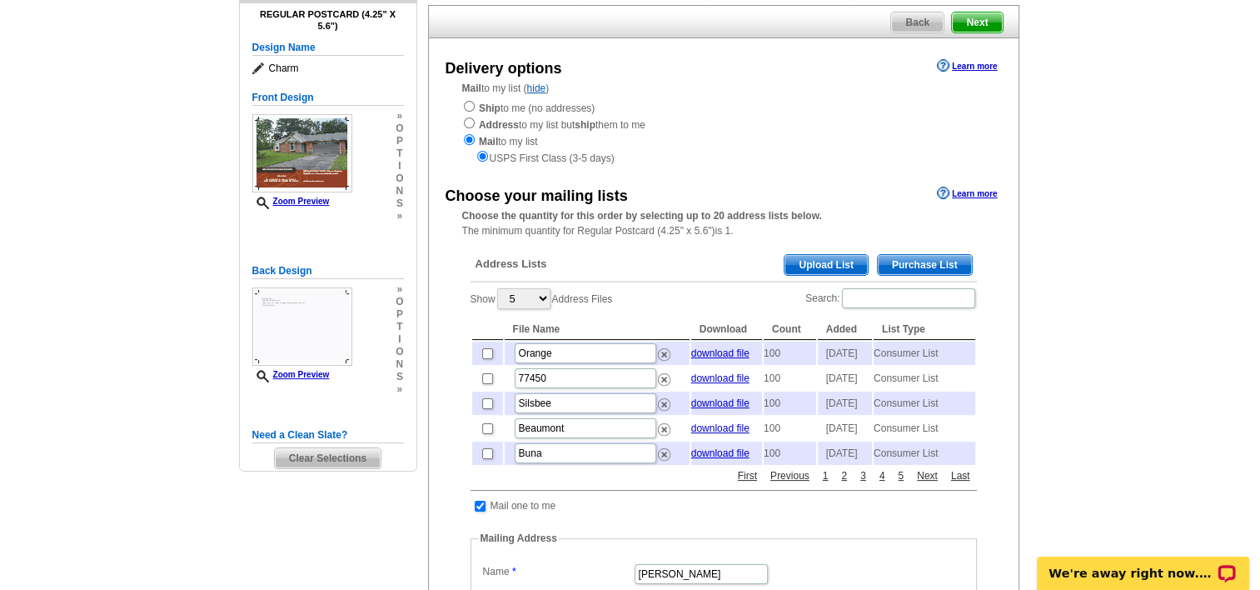
scroll to position [167, 0]
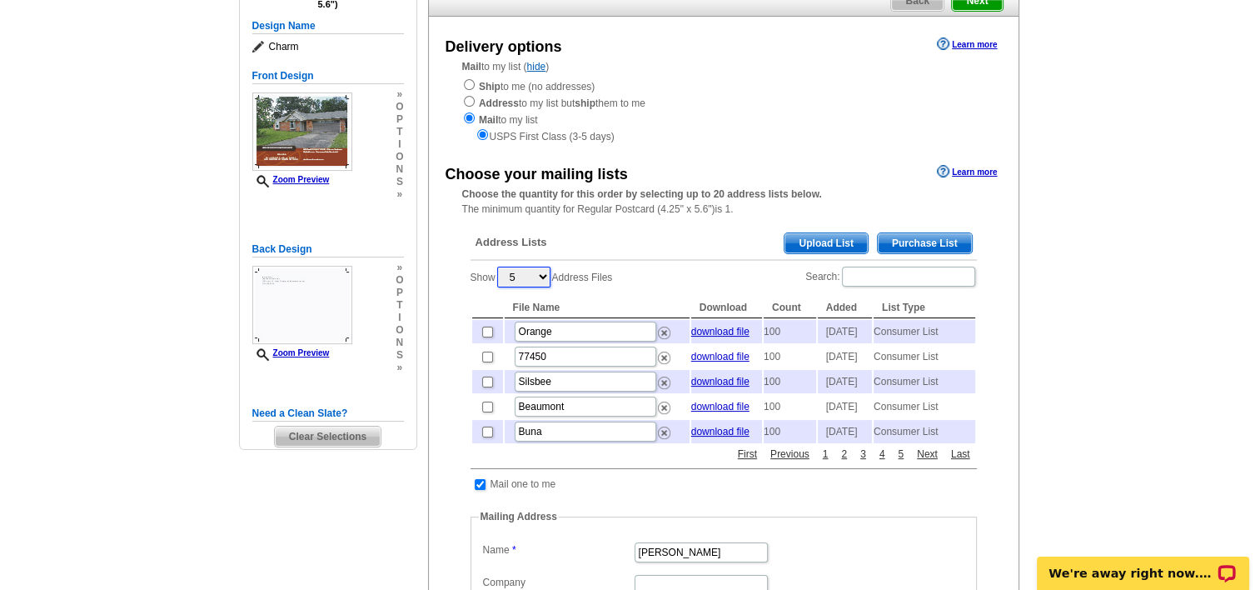
click at [537, 279] on select "5 10 25 50 100" at bounding box center [523, 276] width 53 height 21
select select "25"
click at [499, 268] on select "5 10 25 50 100" at bounding box center [523, 276] width 53 height 21
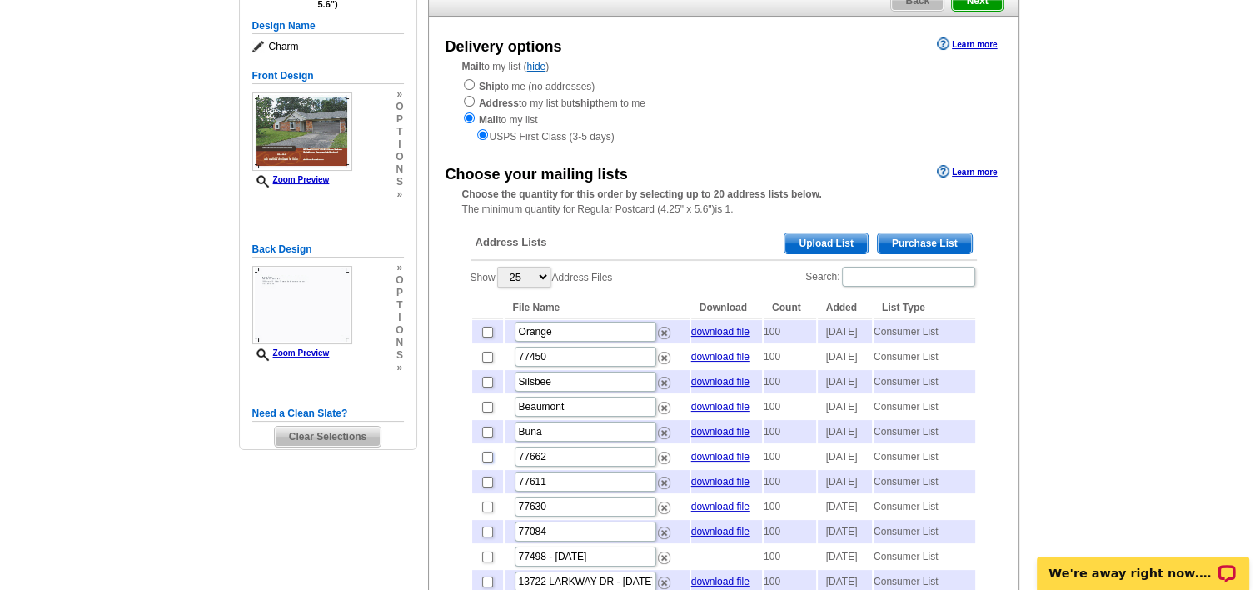
click at [484, 462] on input "checkbox" at bounding box center [487, 456] width 11 height 11
checkbox input "true"
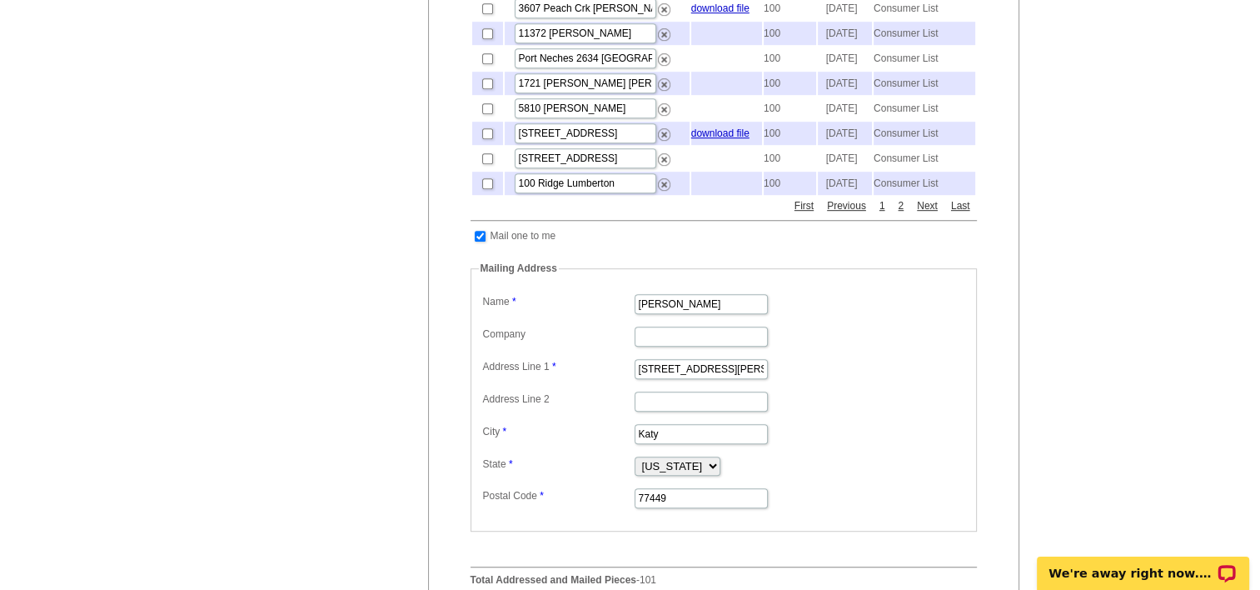
scroll to position [916, 0]
drag, startPoint x: 477, startPoint y: 391, endPoint x: 556, endPoint y: 396, distance: 79.3
click at [478, 240] on input "checkbox" at bounding box center [480, 234] width 11 height 11
checkbox input "false"
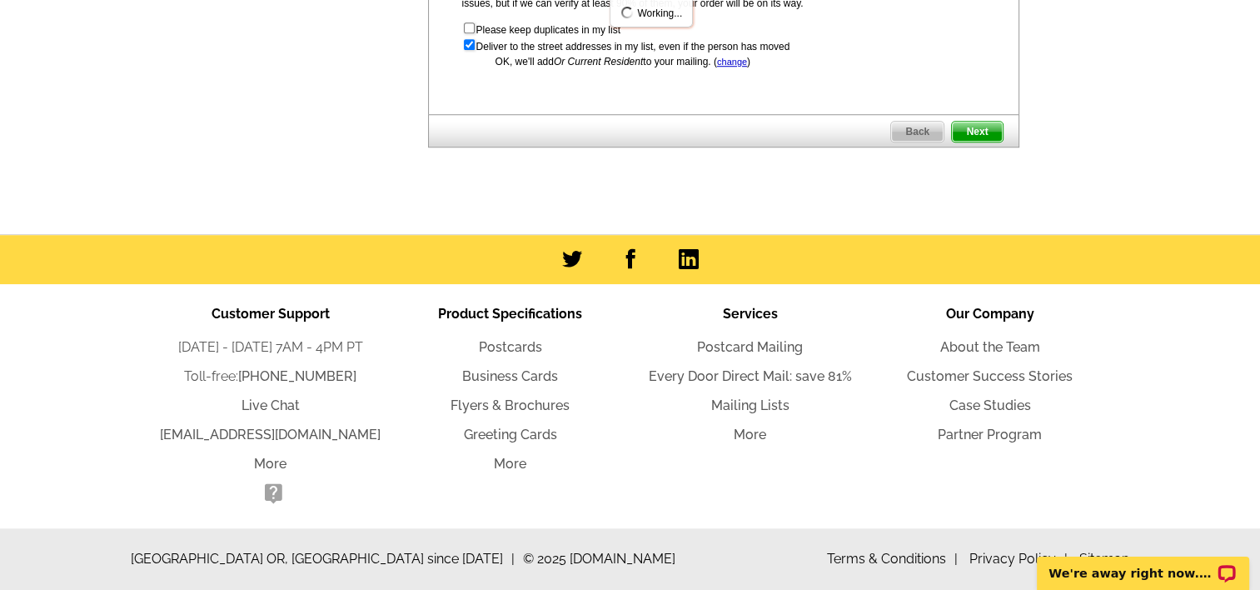
scroll to position [1332, 0]
click at [983, 142] on span "Next" at bounding box center [977, 132] width 50 height 20
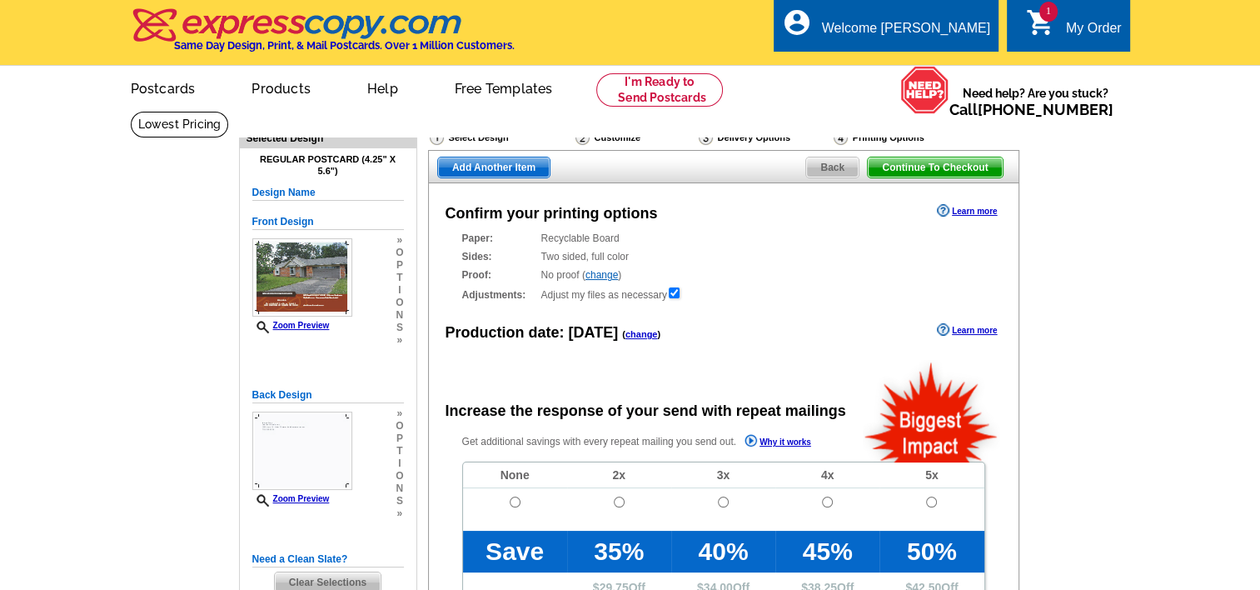
radio input "false"
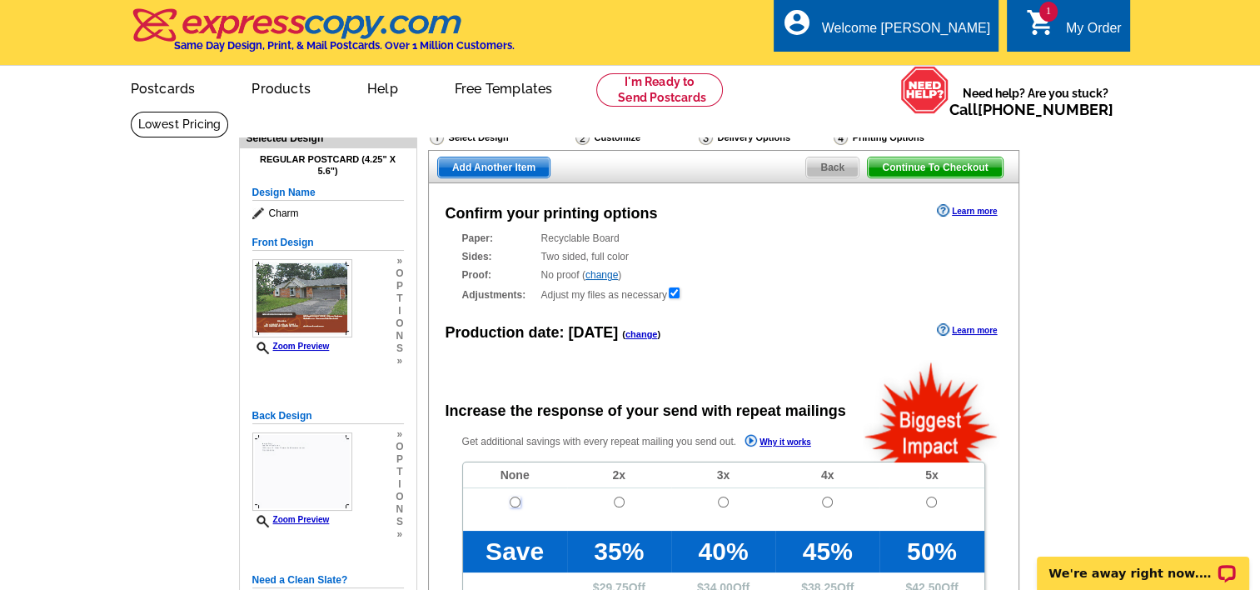
click at [510, 503] on input "radio" at bounding box center [515, 501] width 11 height 11
radio input "true"
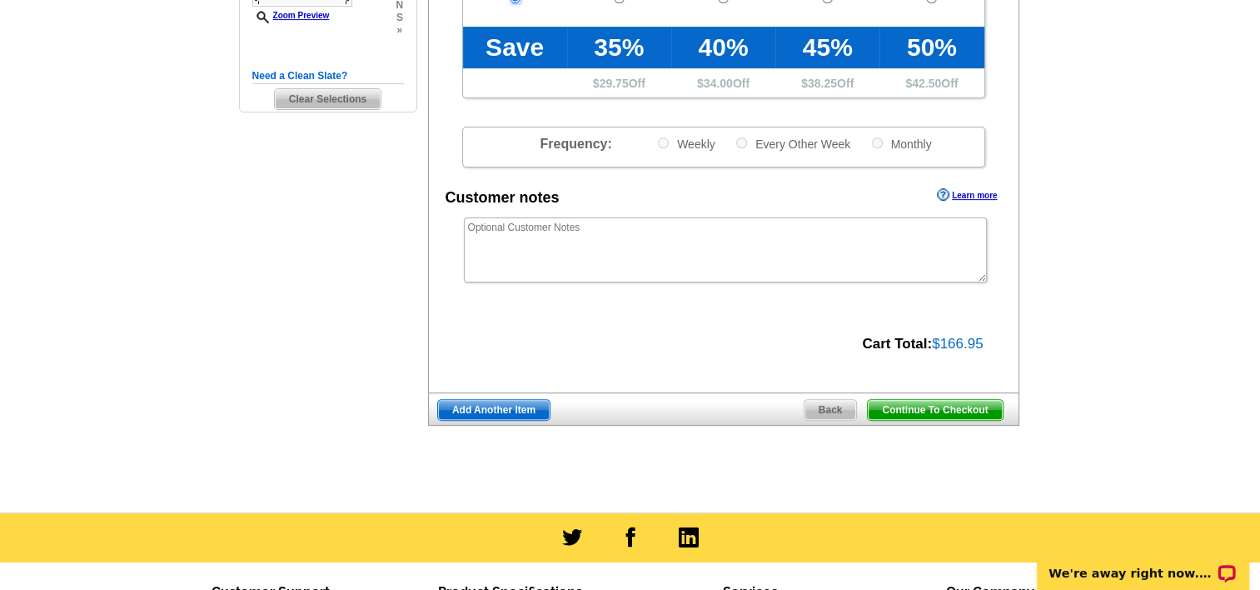
scroll to position [583, 0]
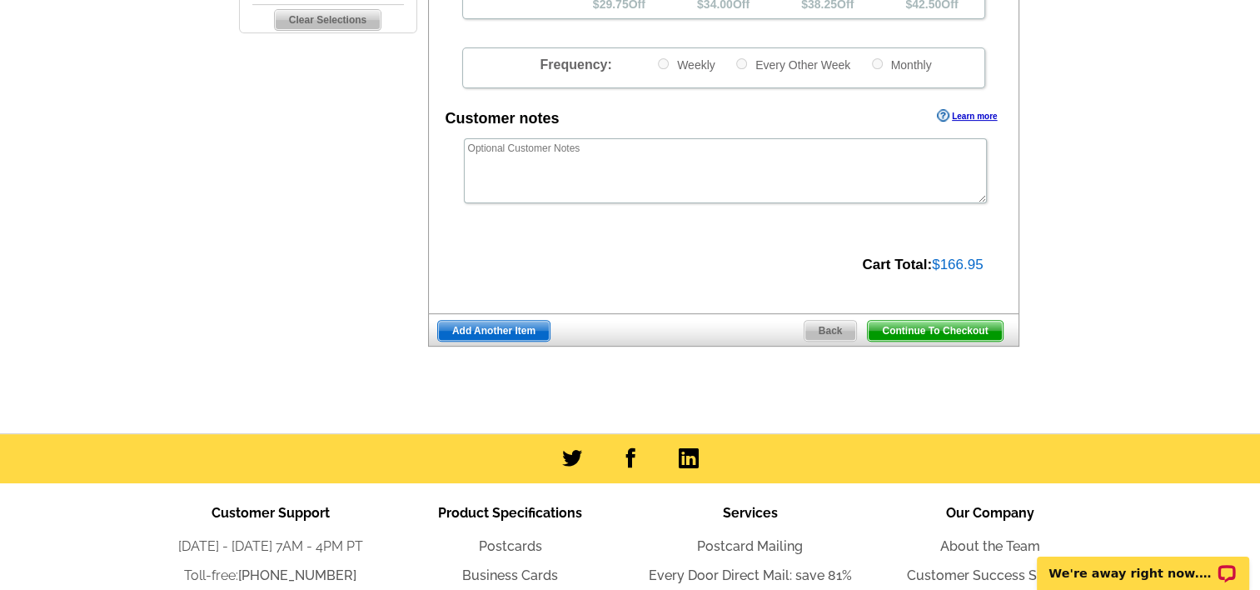
click at [945, 331] on span "Continue To Checkout" at bounding box center [935, 331] width 134 height 20
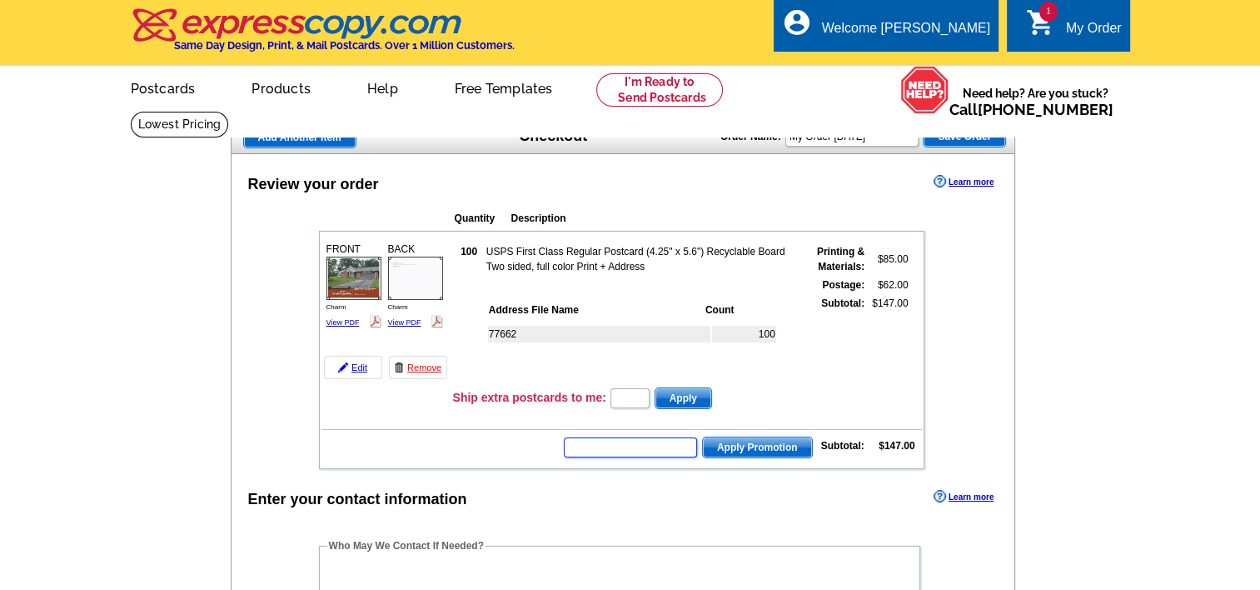
click at [622, 439] on input "text" at bounding box center [630, 447] width 133 height 20
click at [617, 441] on input "text" at bounding box center [630, 447] width 133 height 20
type input "chat20"
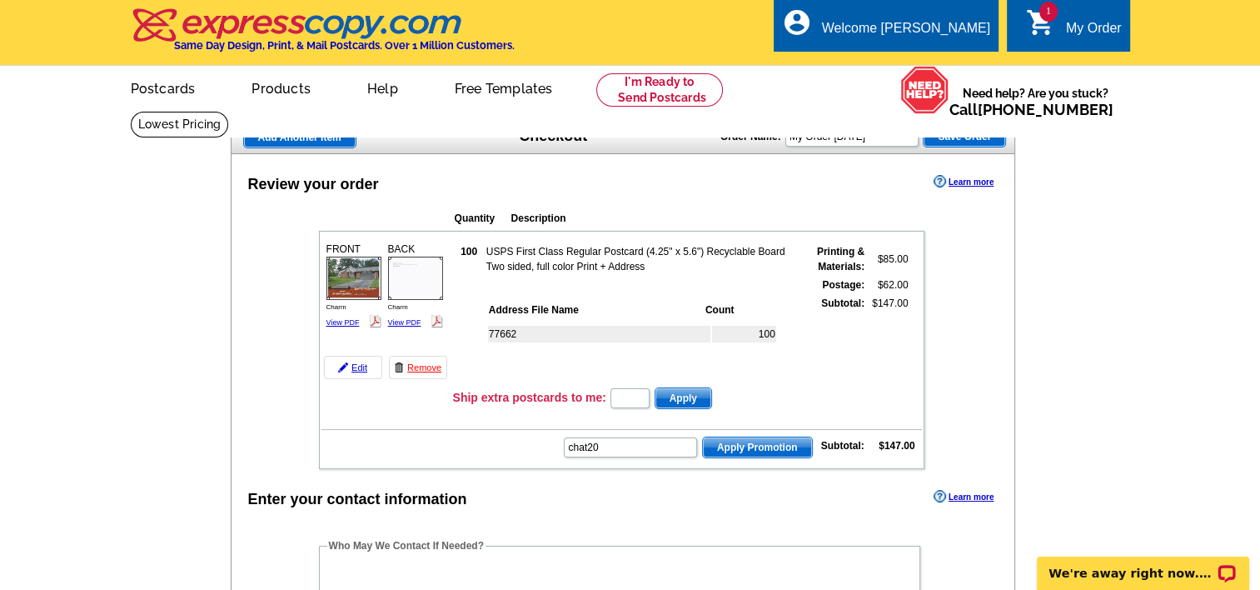
click at [730, 441] on span "Apply Promotion" at bounding box center [757, 447] width 109 height 20
click at [729, 443] on span "Apply Promotion" at bounding box center [757, 447] width 109 height 20
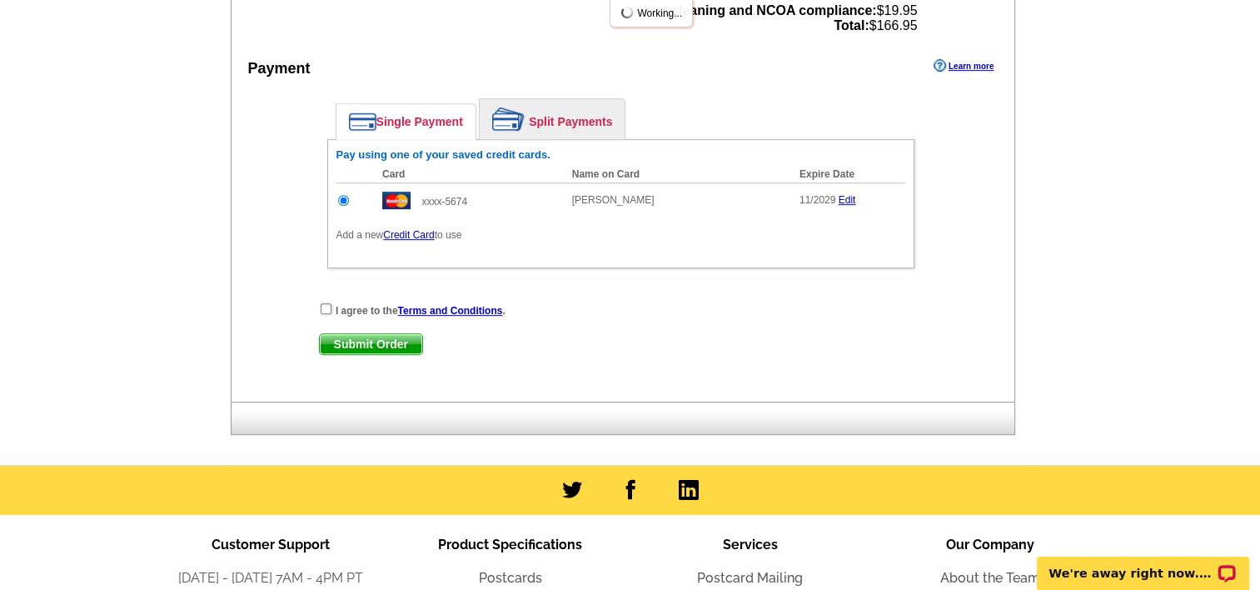
scroll to position [750, 0]
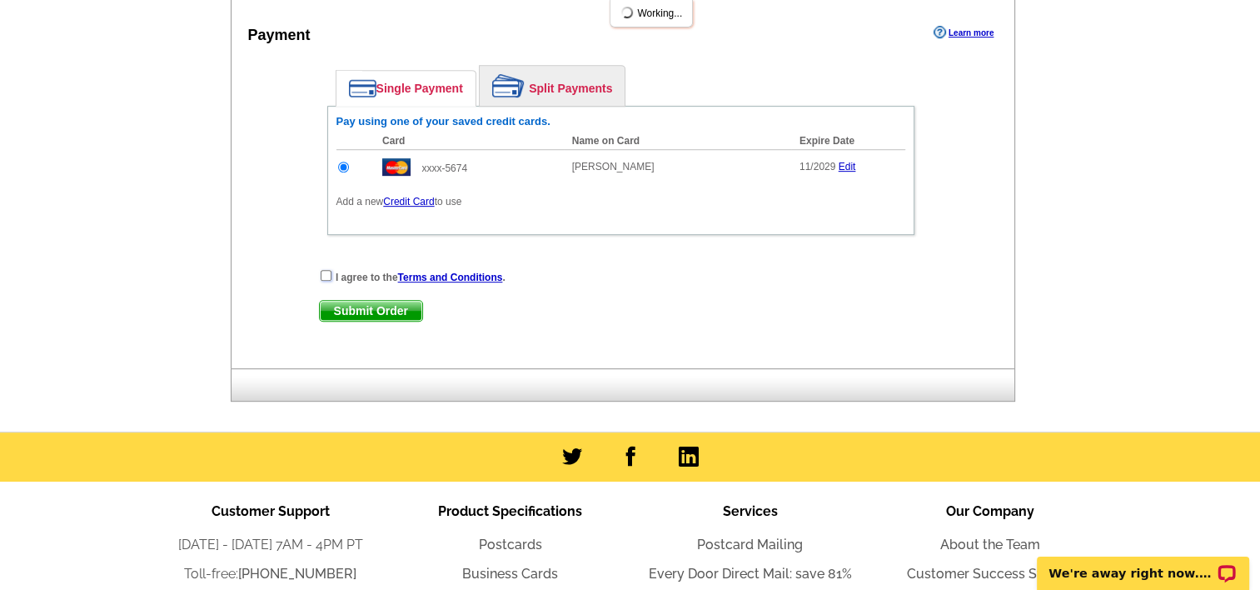
click at [321, 270] on input "checkbox" at bounding box center [326, 275] width 11 height 11
checkbox input "true"
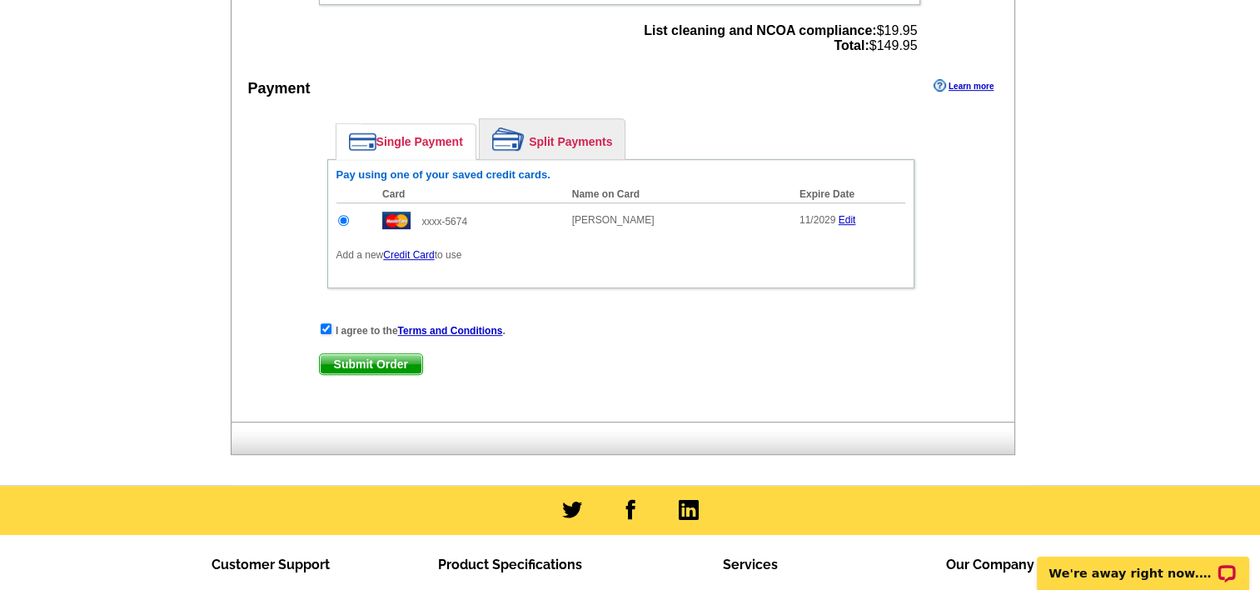
click at [366, 354] on span "Submit Order" at bounding box center [371, 364] width 102 height 20
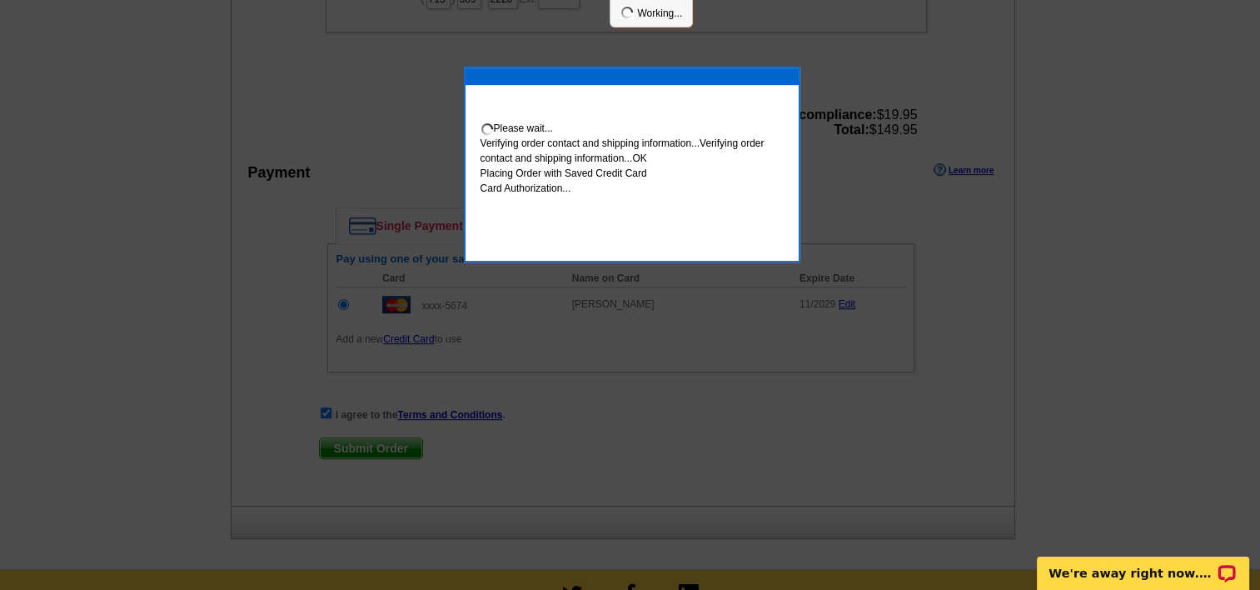
scroll to position [833, 0]
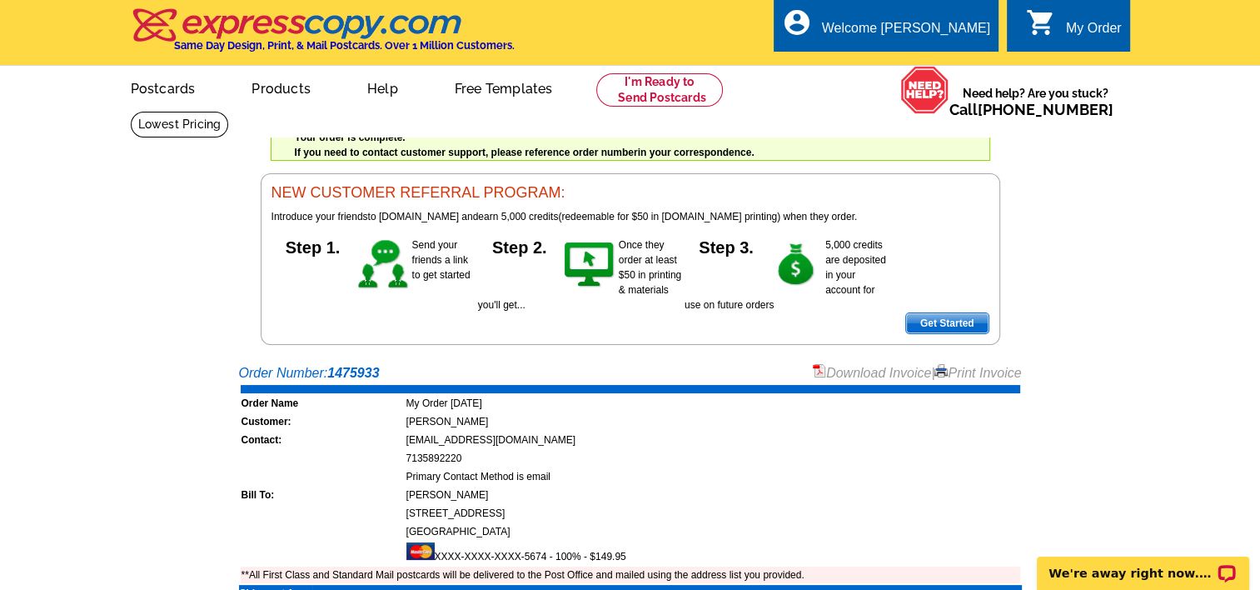
click at [847, 370] on link "Download Invoice" at bounding box center [872, 373] width 118 height 14
click at [963, 97] on link "Logout" at bounding box center [963, 94] width 42 height 15
